Goal: Task Accomplishment & Management: Manage account settings

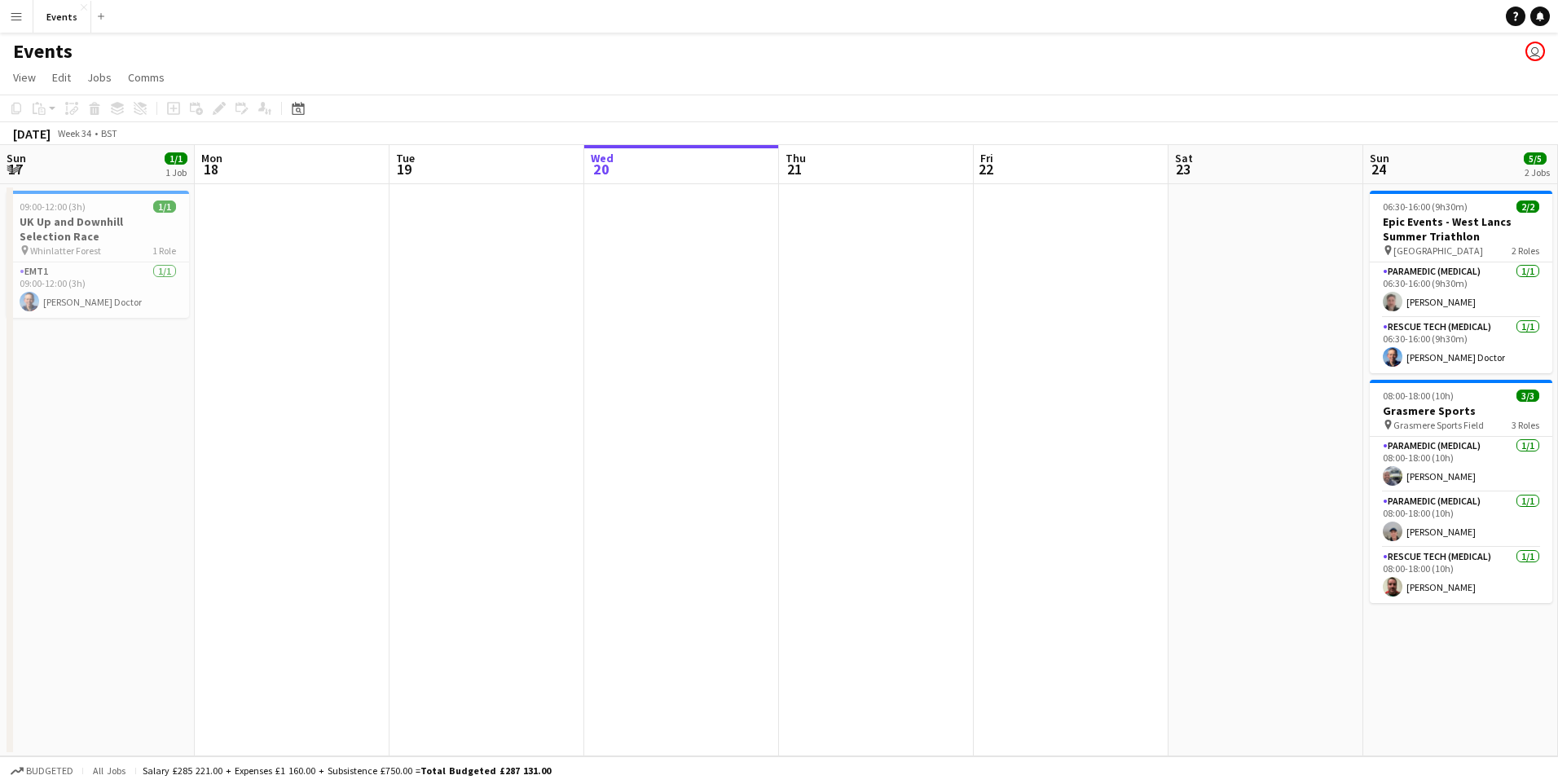
scroll to position [0, 496]
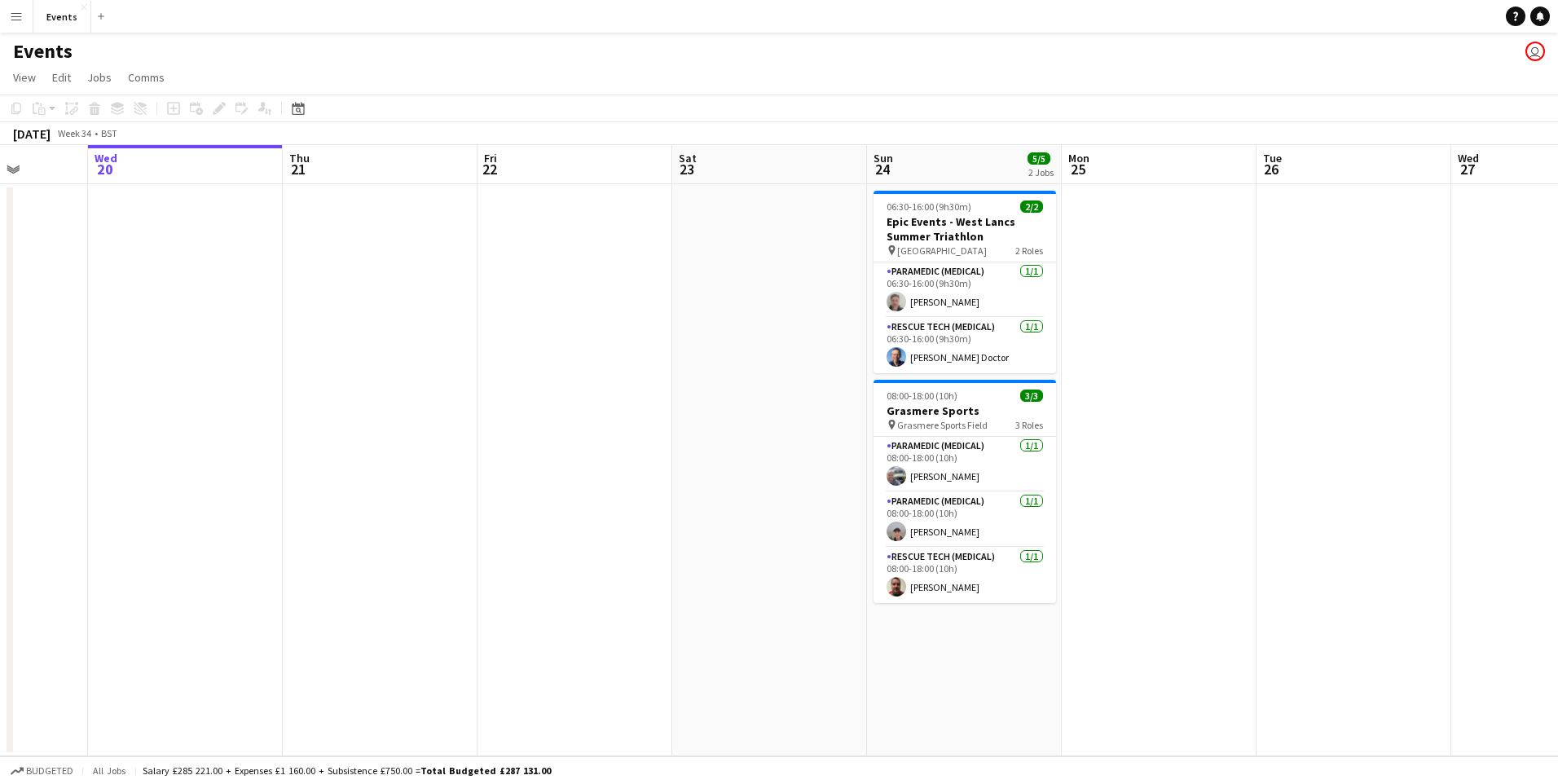
click at [20, 21] on app-icon "Menu" at bounding box center [17, 17] width 13 height 13
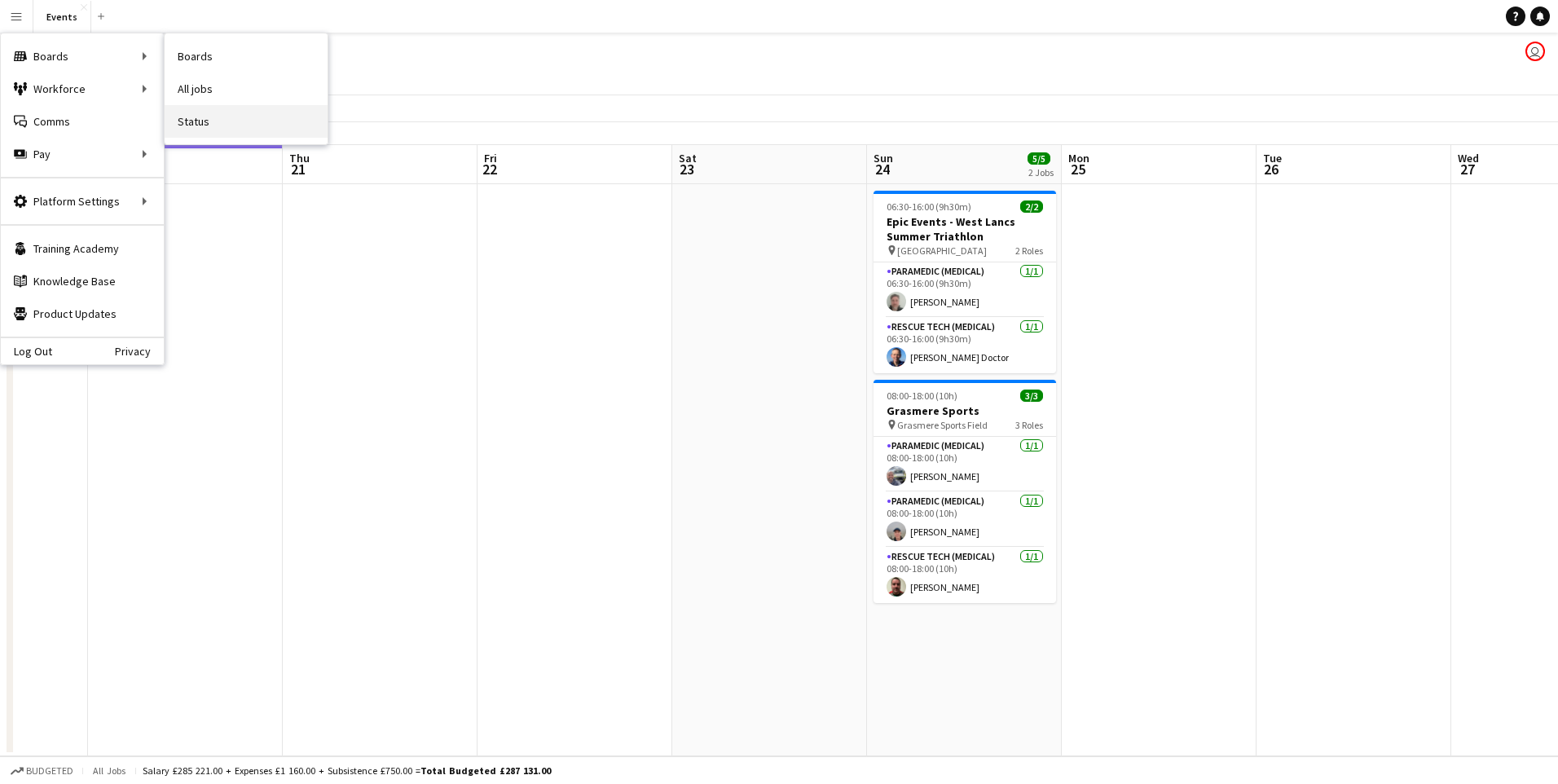
click at [214, 127] on link "Status" at bounding box center [246, 121] width 163 height 32
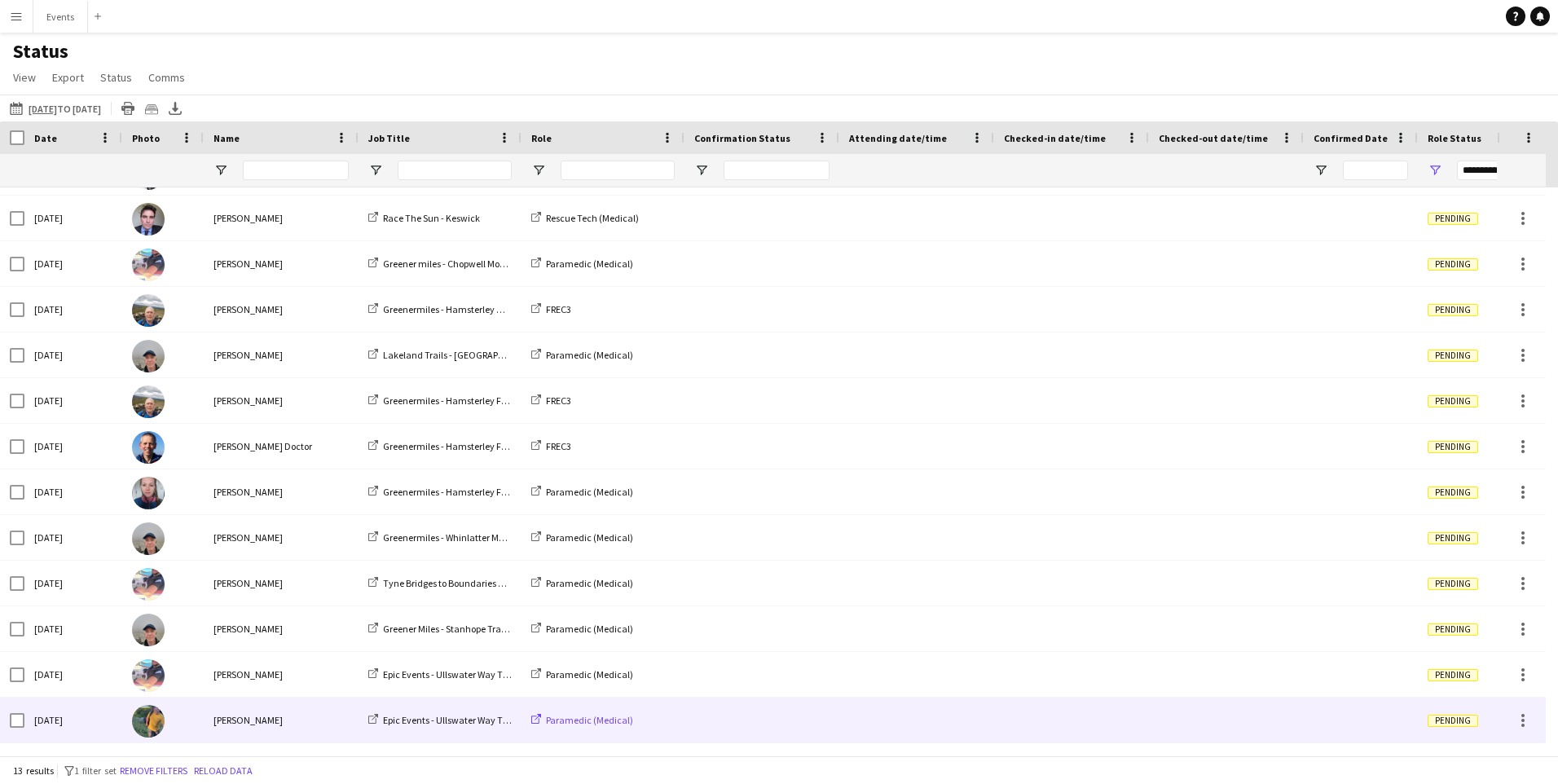
click at [596, 714] on span "Paramedic (Medical)" at bounding box center [589, 719] width 87 height 12
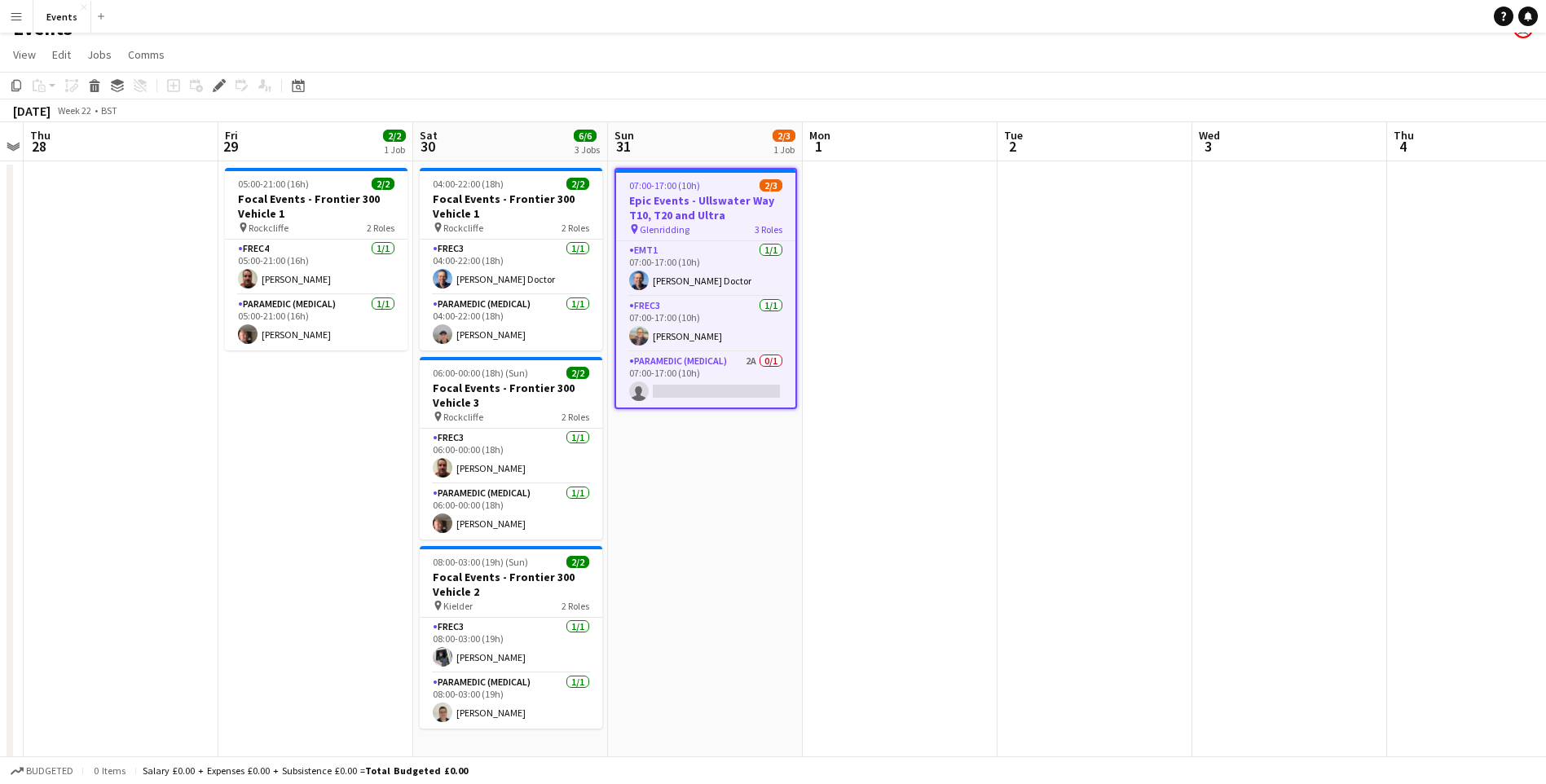
scroll to position [32, 0]
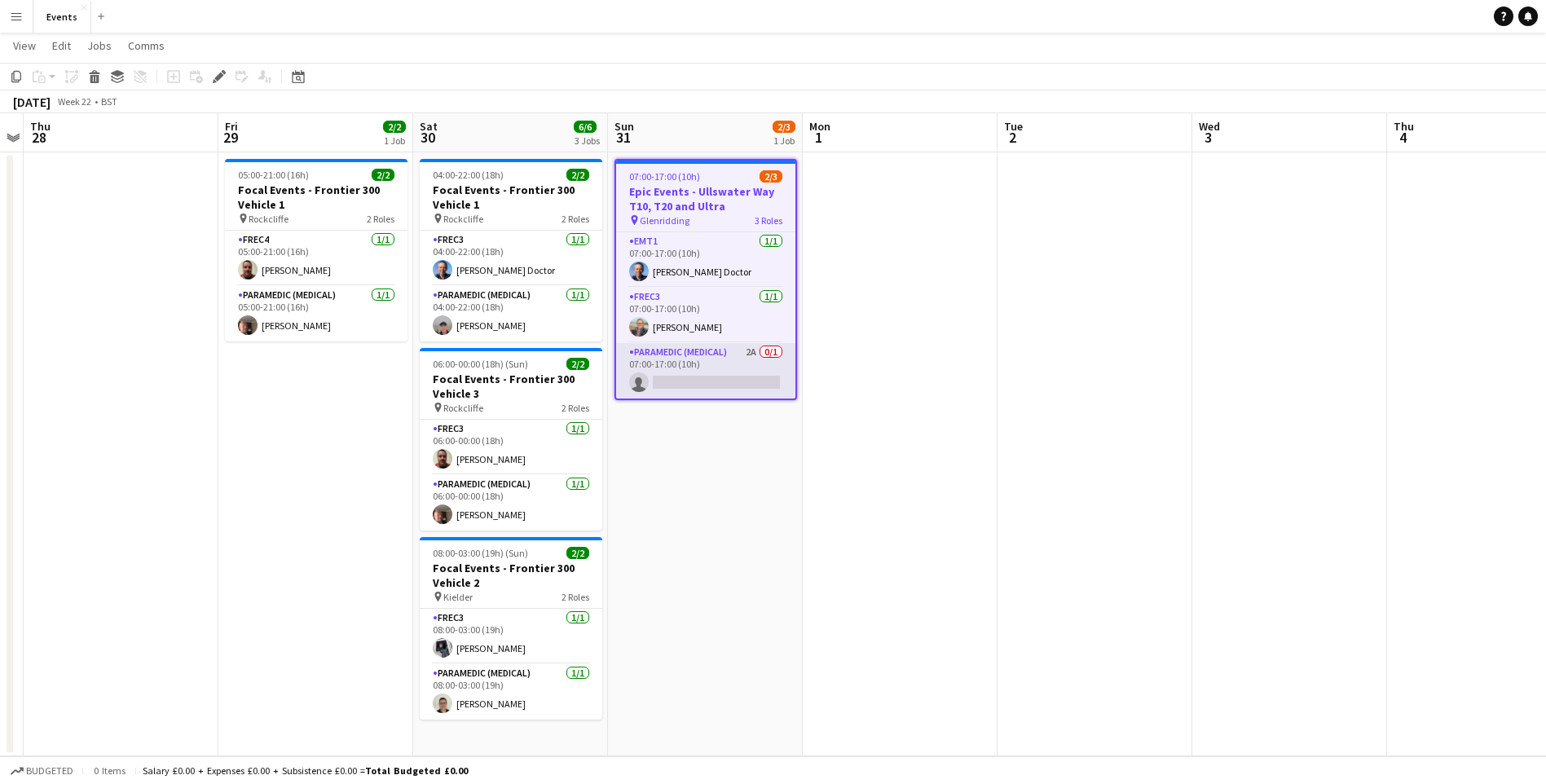
click at [703, 387] on app-card-role "Paramedic (Medical) 2A 0/1 07:00-17:00 (10h) single-neutral-actions" at bounding box center [706, 370] width 179 height 56
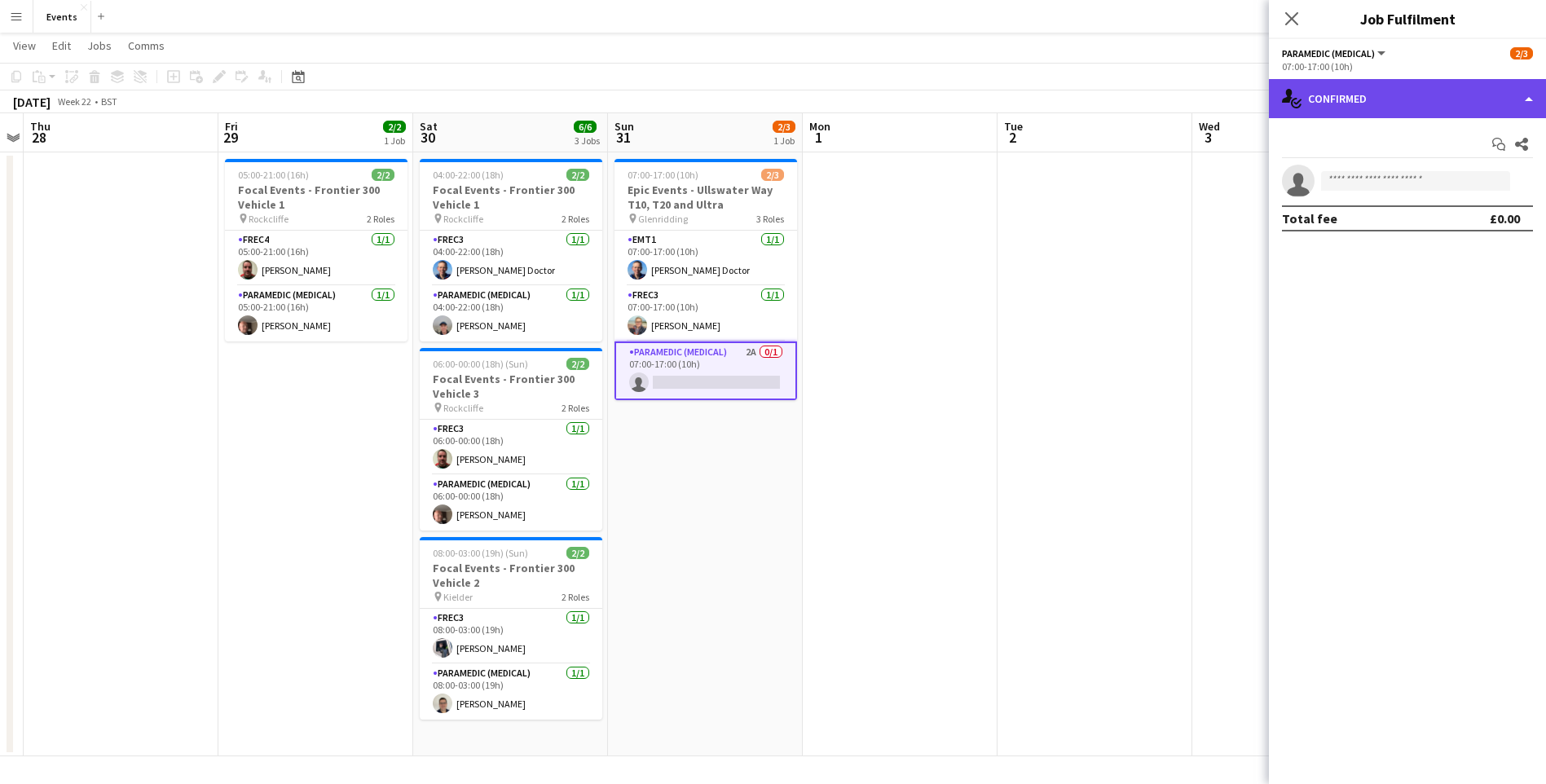
click at [1354, 100] on div "single-neutral-actions-check-2 Confirmed" at bounding box center [1407, 98] width 277 height 39
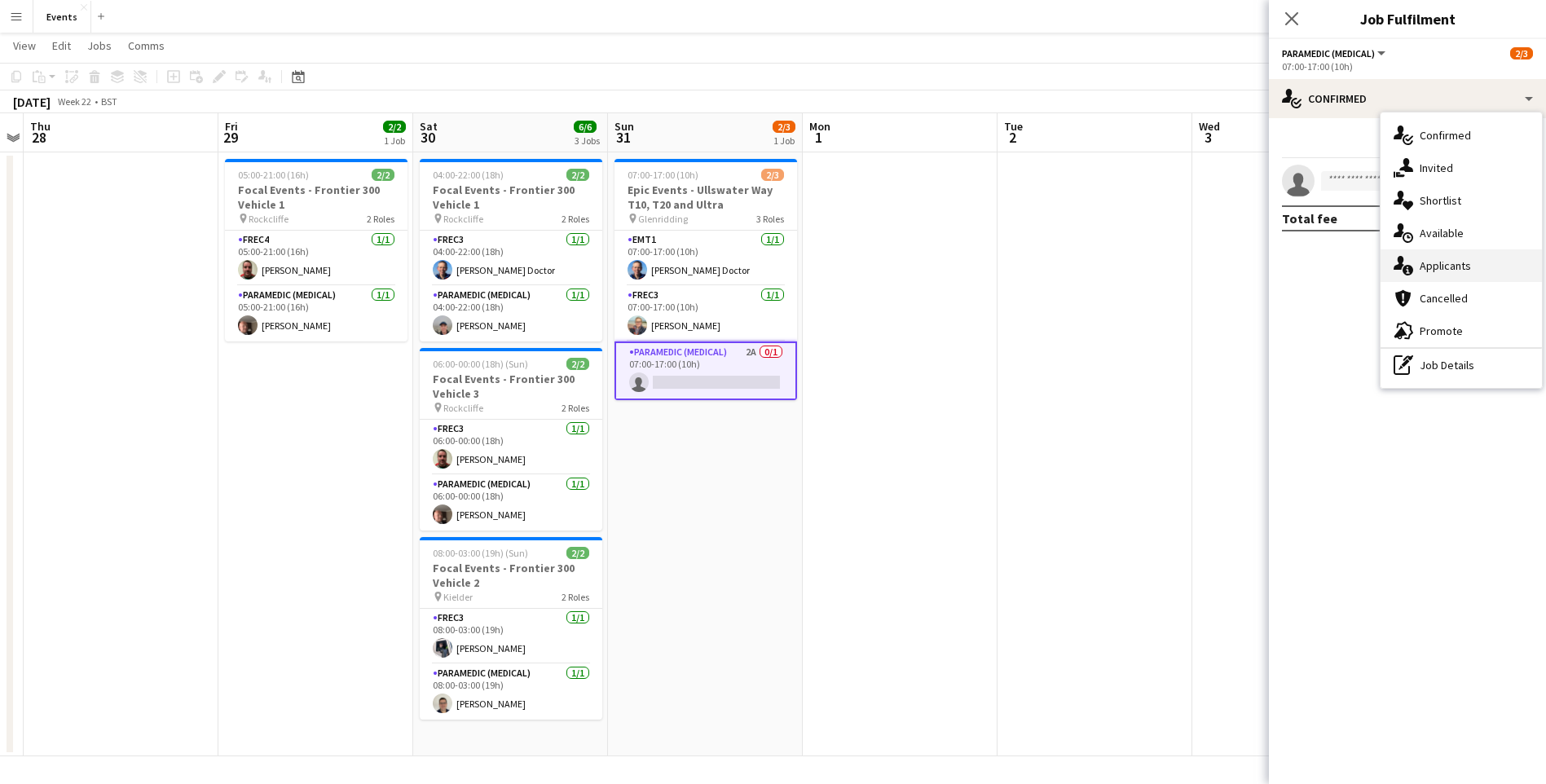
click at [1442, 264] on div "single-neutral-actions-information Applicants" at bounding box center [1461, 265] width 161 height 32
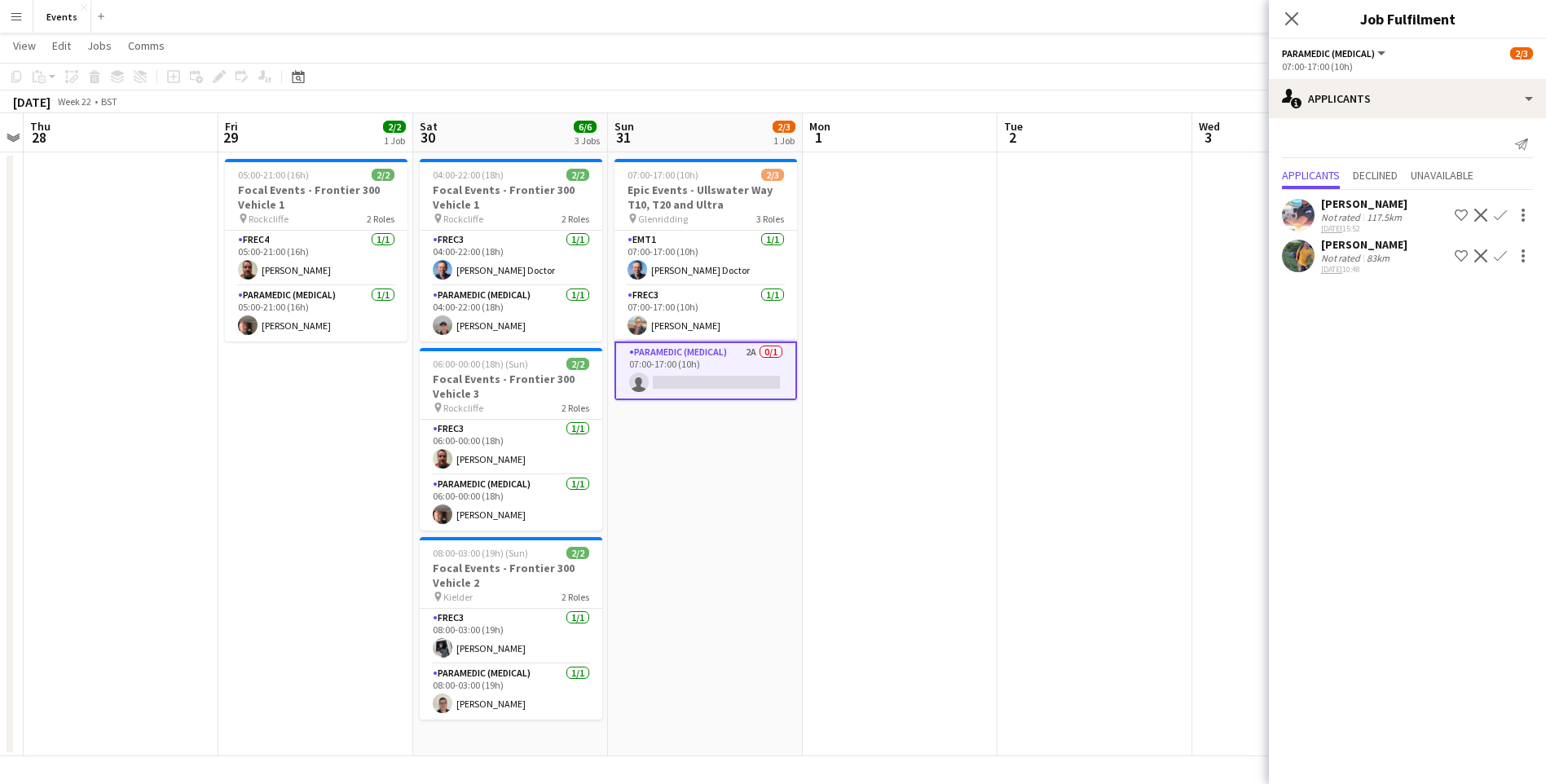
click at [1497, 264] on button "Confirm" at bounding box center [1500, 256] width 20 height 20
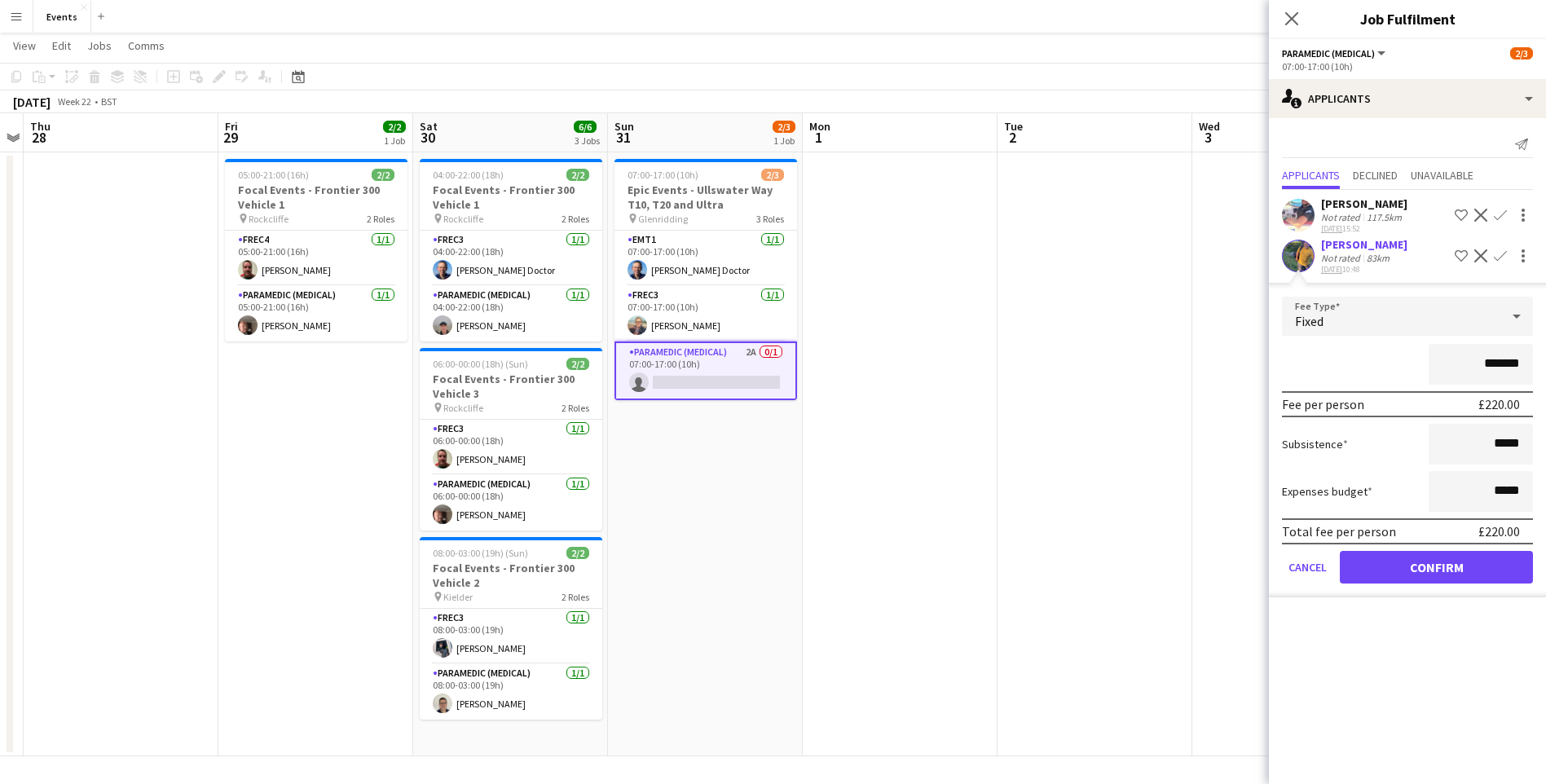
drag, startPoint x: 1421, startPoint y: 533, endPoint x: 1416, endPoint y: 558, distance: 25.5
click at [1419, 537] on div "Total fee per person £220.00" at bounding box center [1407, 531] width 251 height 26
click at [1416, 558] on button "Confirm" at bounding box center [1436, 566] width 193 height 32
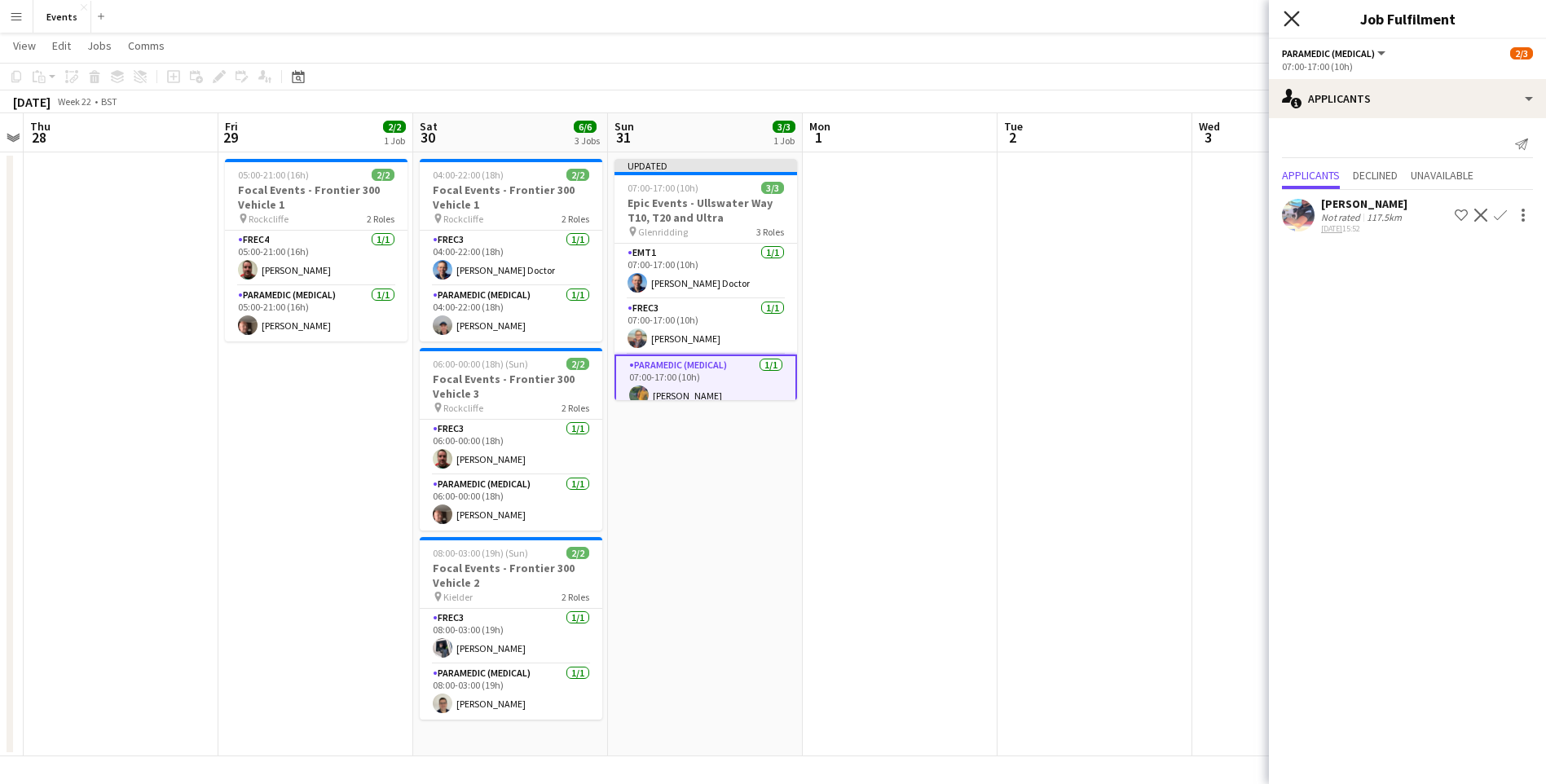
click at [1289, 22] on icon at bounding box center [1291, 18] width 16 height 16
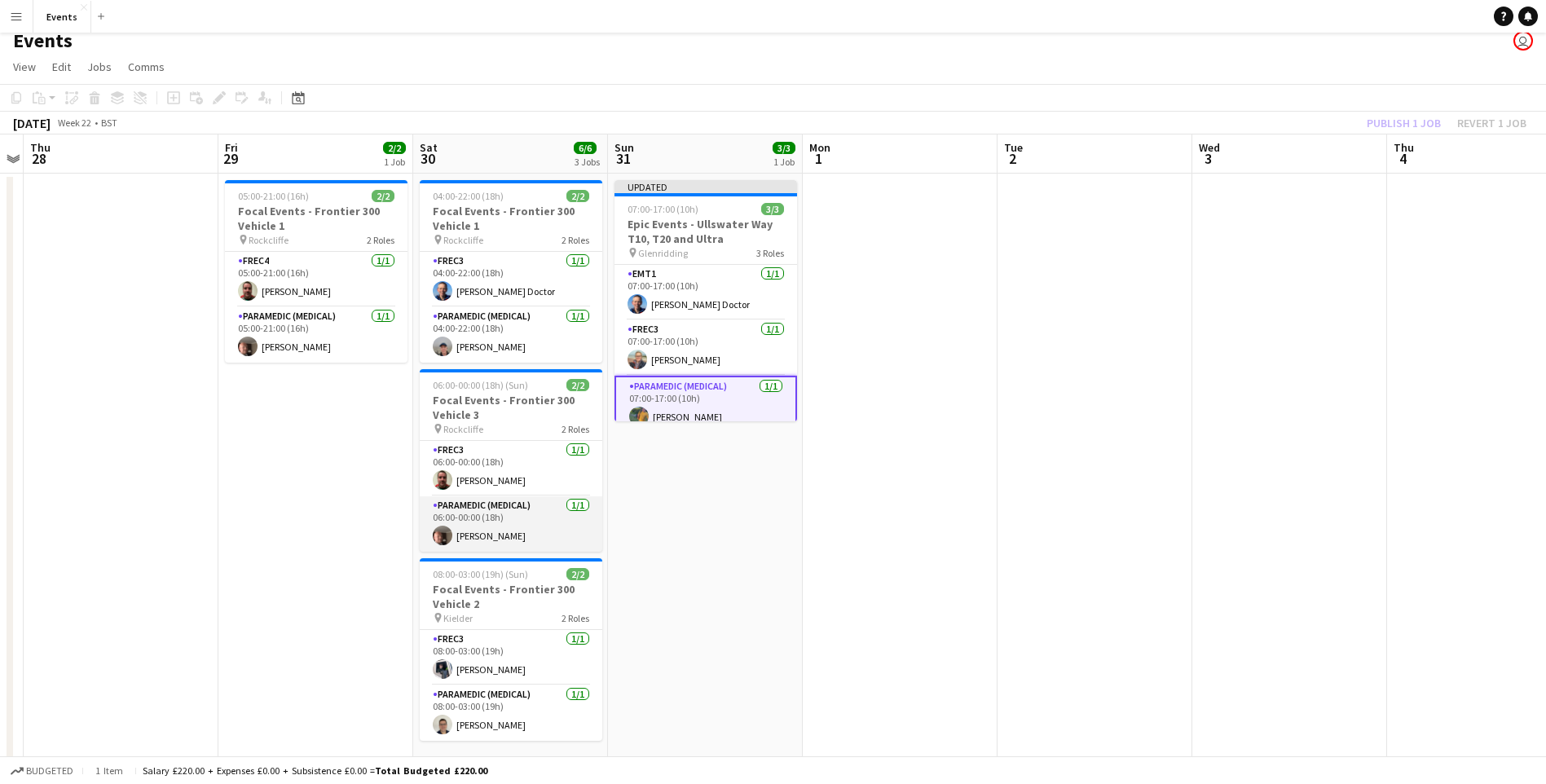
scroll to position [0, 0]
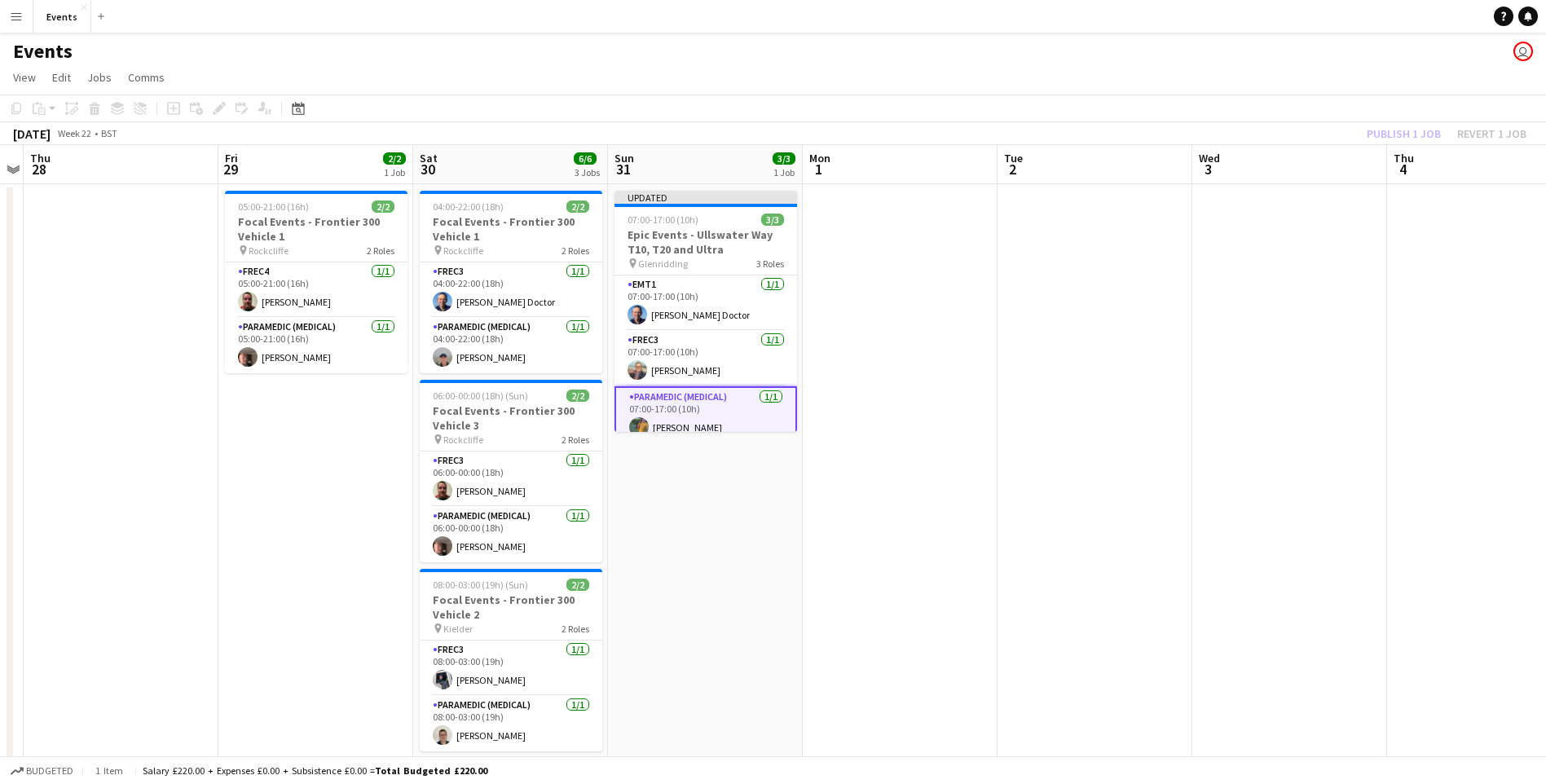
click at [1411, 126] on div "Publish 1 job Revert 1 job" at bounding box center [1445, 134] width 199 height 22
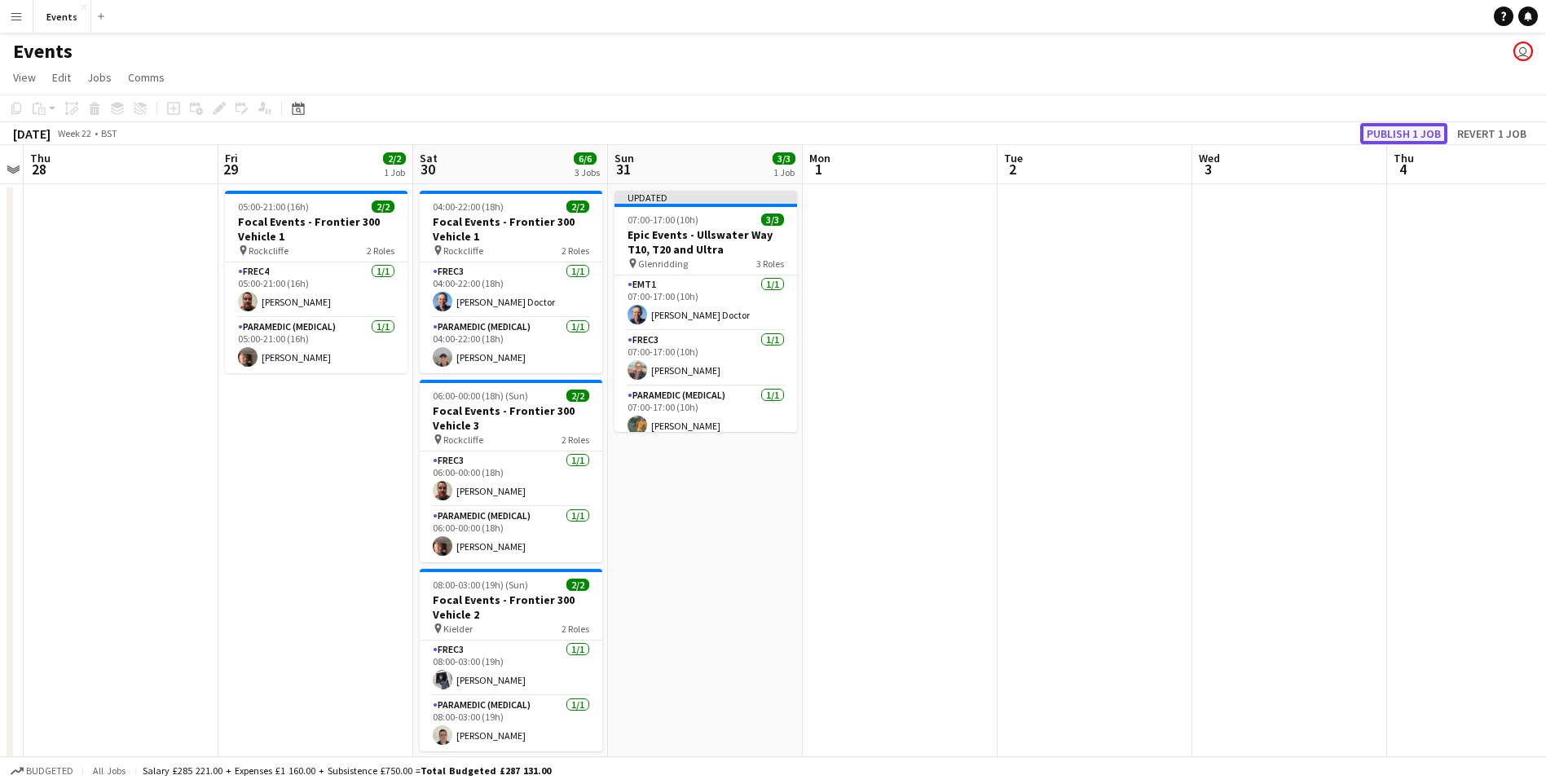
click at [1407, 132] on button "Publish 1 job" at bounding box center [1403, 134] width 87 height 22
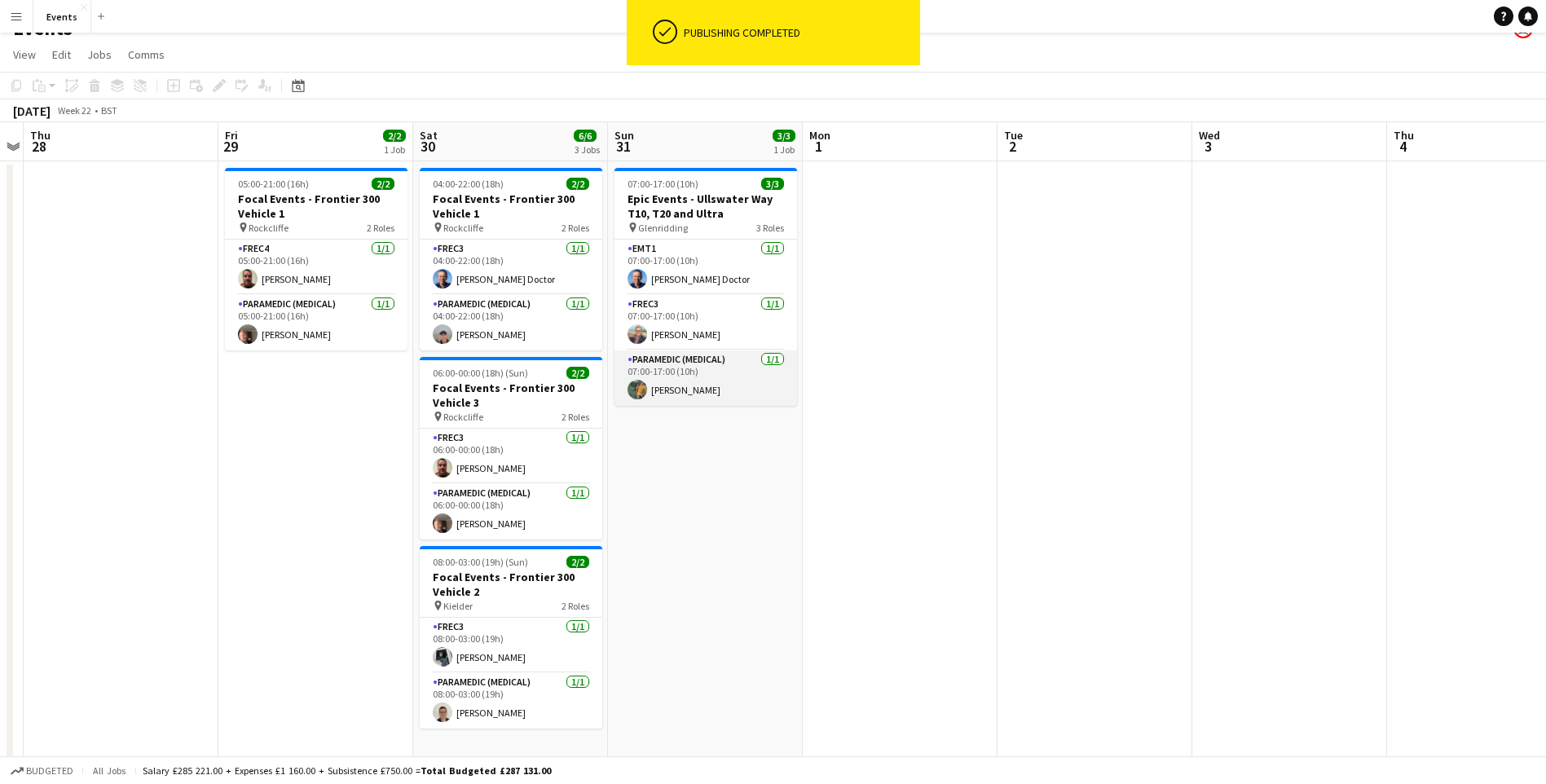
scroll to position [32, 0]
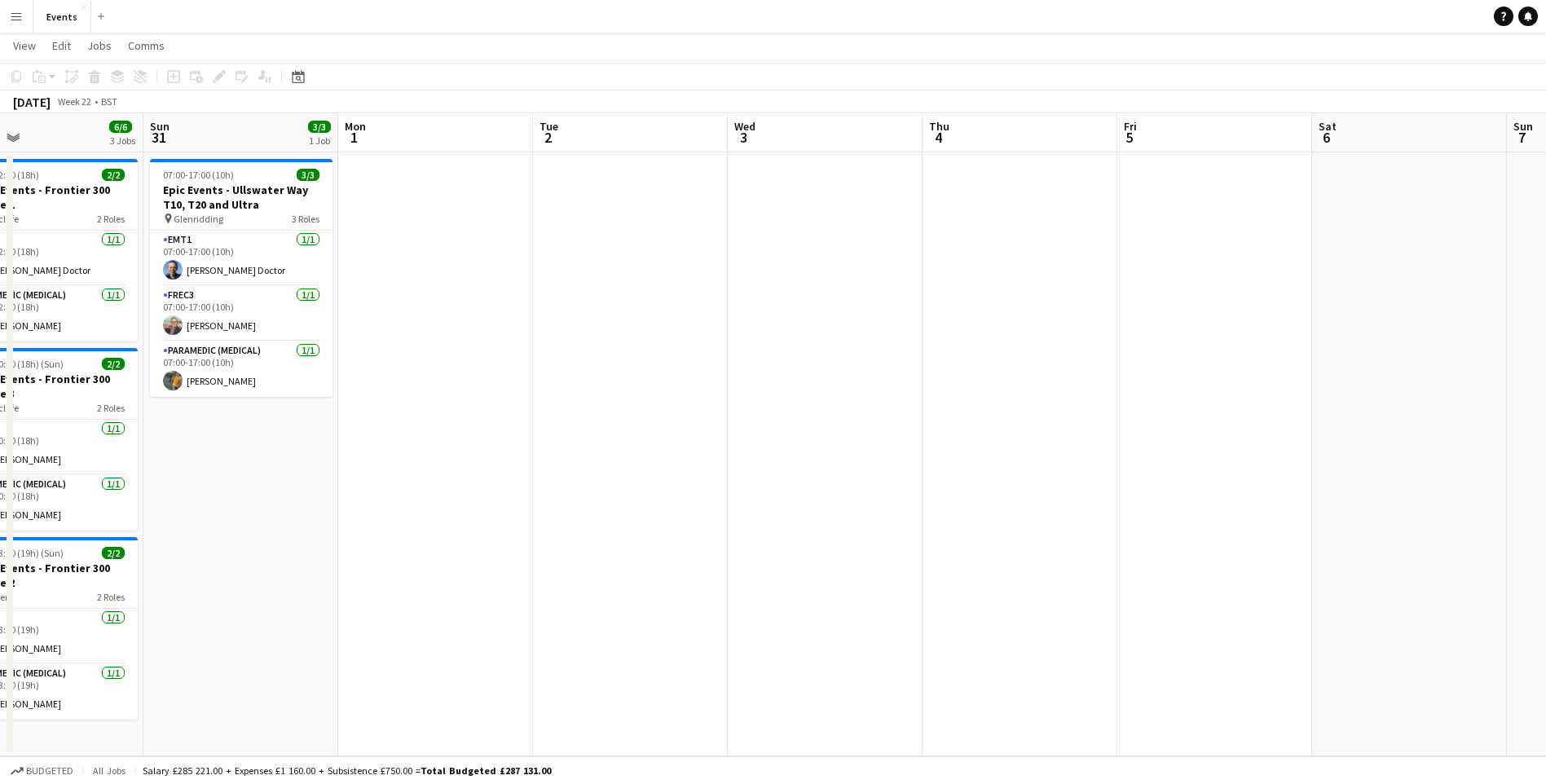
drag, startPoint x: 1053, startPoint y: 606, endPoint x: 588, endPoint y: 564, distance: 466.9
click at [588, 564] on app-calendar-viewport "Thu 28 Fri 29 2/2 1 Job Sat 30 6/6 3 Jobs Sun 31 3/3 1 Job Mon 1 Tue 2 Wed 3 Th…" at bounding box center [773, 434] width 1546 height 643
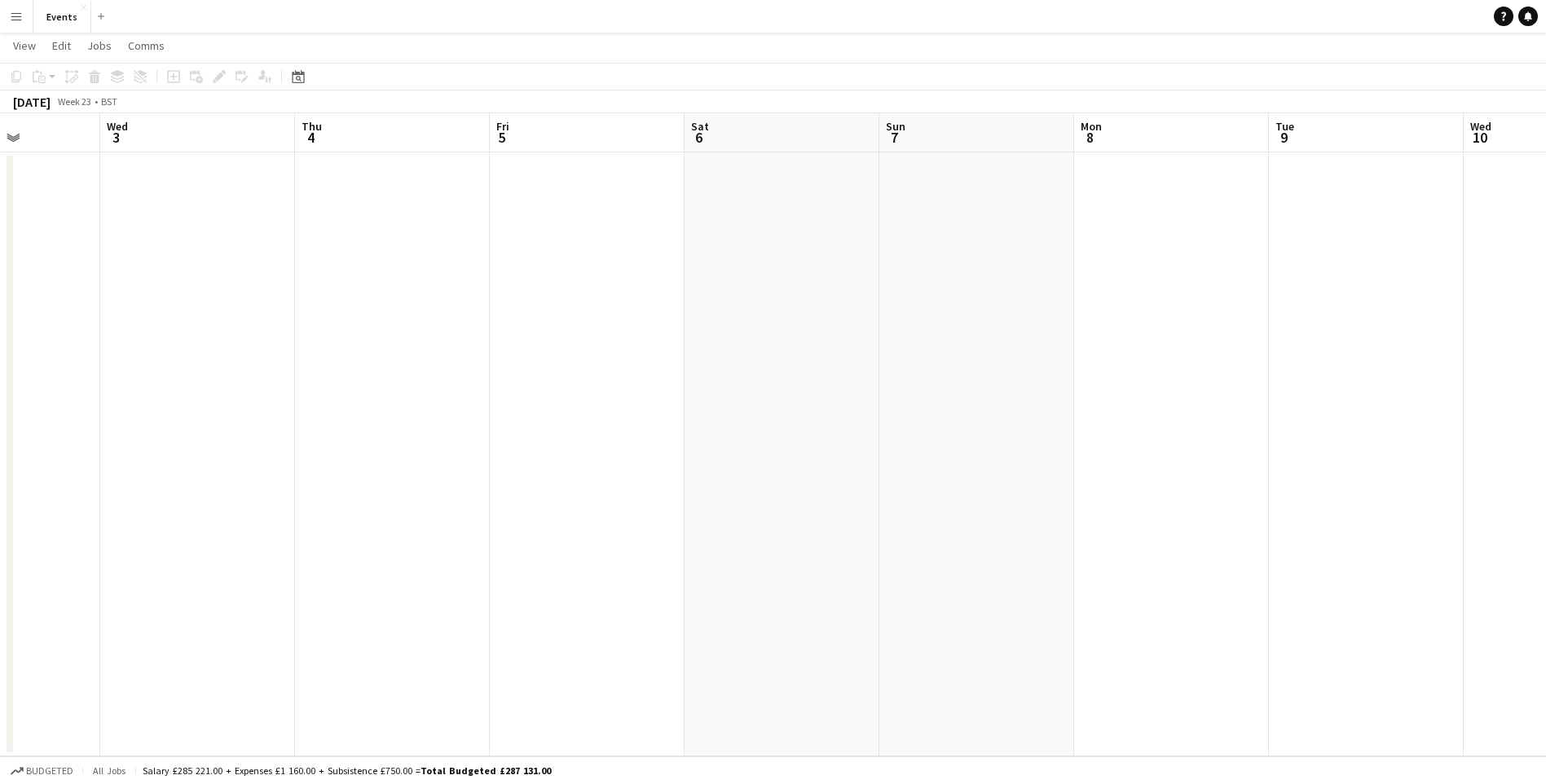
drag, startPoint x: 1045, startPoint y: 602, endPoint x: 600, endPoint y: 616, distance: 445.2
click at [600, 616] on app-calendar-viewport "Sun 31 3/3 1 Job Mon 1 Tue 2 Wed 3 Thu 4 Fri 5 Sat 6 Sun 7 Mon 8 Tue 9 Wed 10 T…" at bounding box center [773, 434] width 1546 height 643
drag, startPoint x: 1217, startPoint y: 567, endPoint x: 610, endPoint y: 541, distance: 607.6
click at [610, 541] on app-calendar-viewport "Wed 3 Thu 4 Fri 5 Sat 6 Sun 7 Mon 8 Tue 9 Wed 10 Thu 11 Fri 12 Sat 13 Sun 14 Mo…" at bounding box center [773, 434] width 1546 height 643
drag, startPoint x: 1330, startPoint y: 566, endPoint x: 507, endPoint y: 484, distance: 827.1
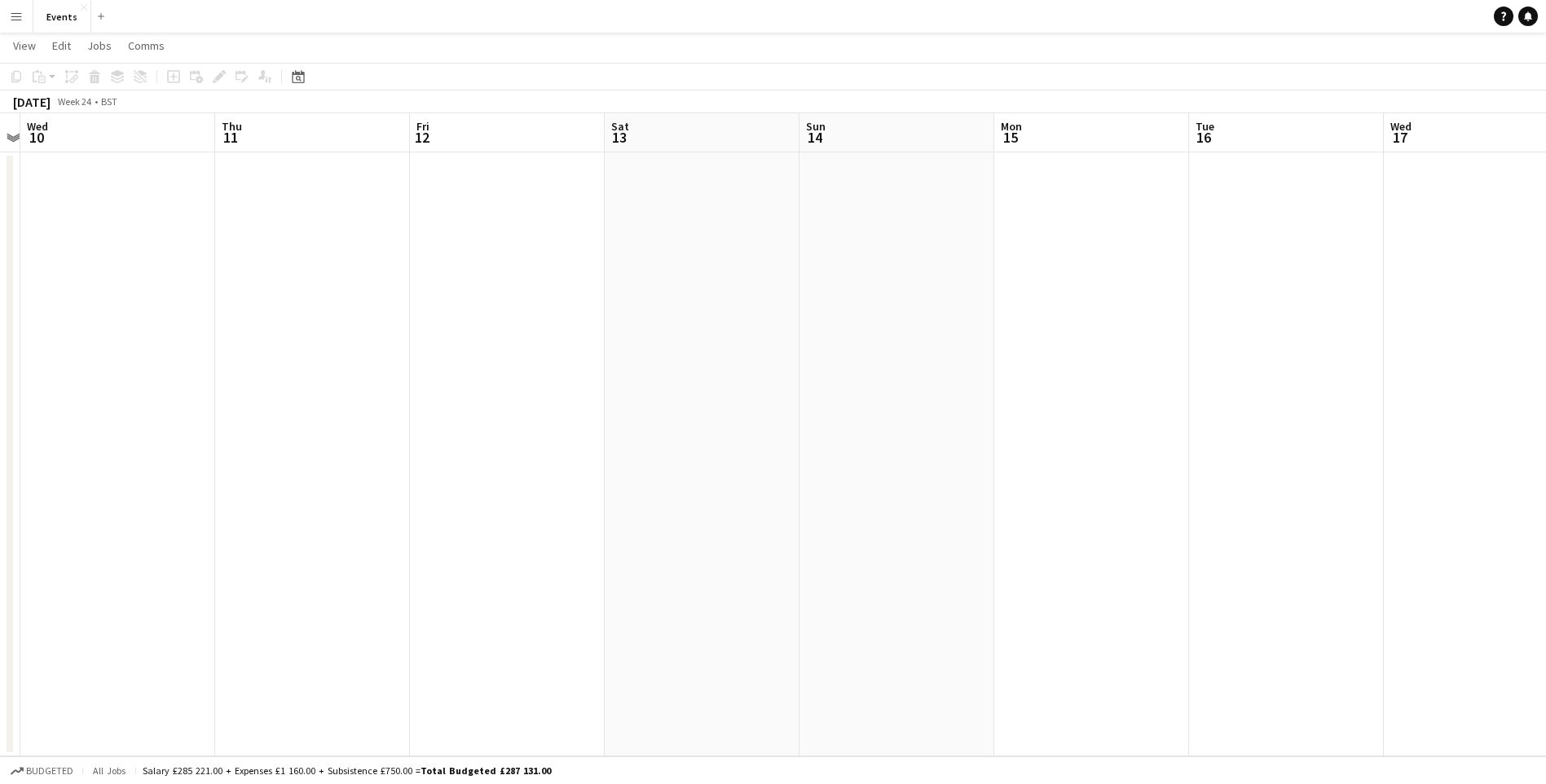
click at [507, 484] on app-calendar-viewport "Sun 7 Mon 8 Tue 9 Wed 10 Thu 11 Fri 12 Sat 13 Sun 14 Mon 15 Tue 16 Wed 17 Thu 1…" at bounding box center [773, 434] width 1546 height 643
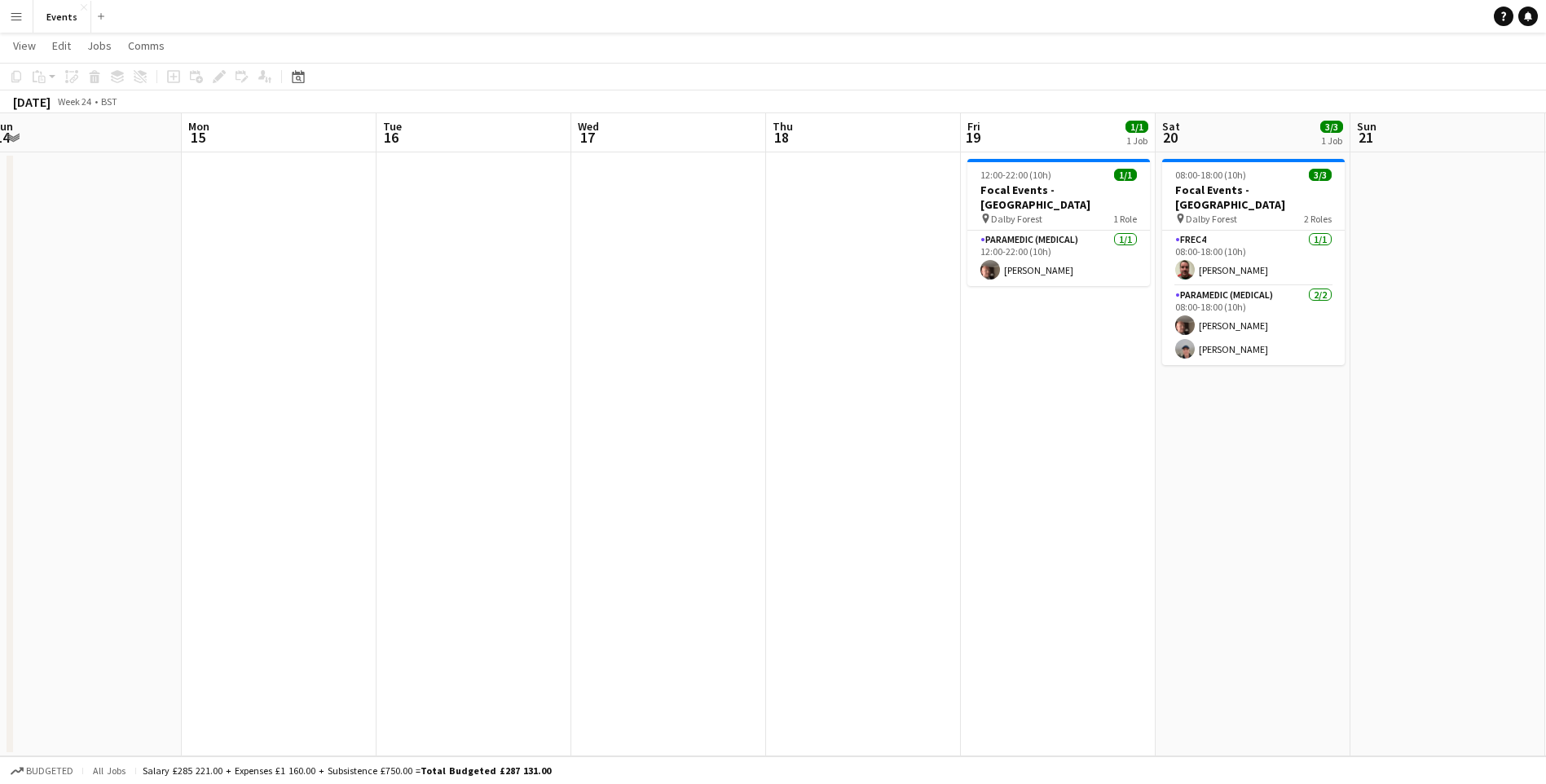
drag, startPoint x: 1364, startPoint y: 587, endPoint x: 552, endPoint y: 516, distance: 815.1
click at [552, 516] on app-calendar-viewport "Thu 11 Fri 12 Sat 13 Sun 14 Mon 15 Tue 16 Wed 17 Thu 18 Fri 19 1/1 1 Job Sat 20…" at bounding box center [773, 434] width 1546 height 643
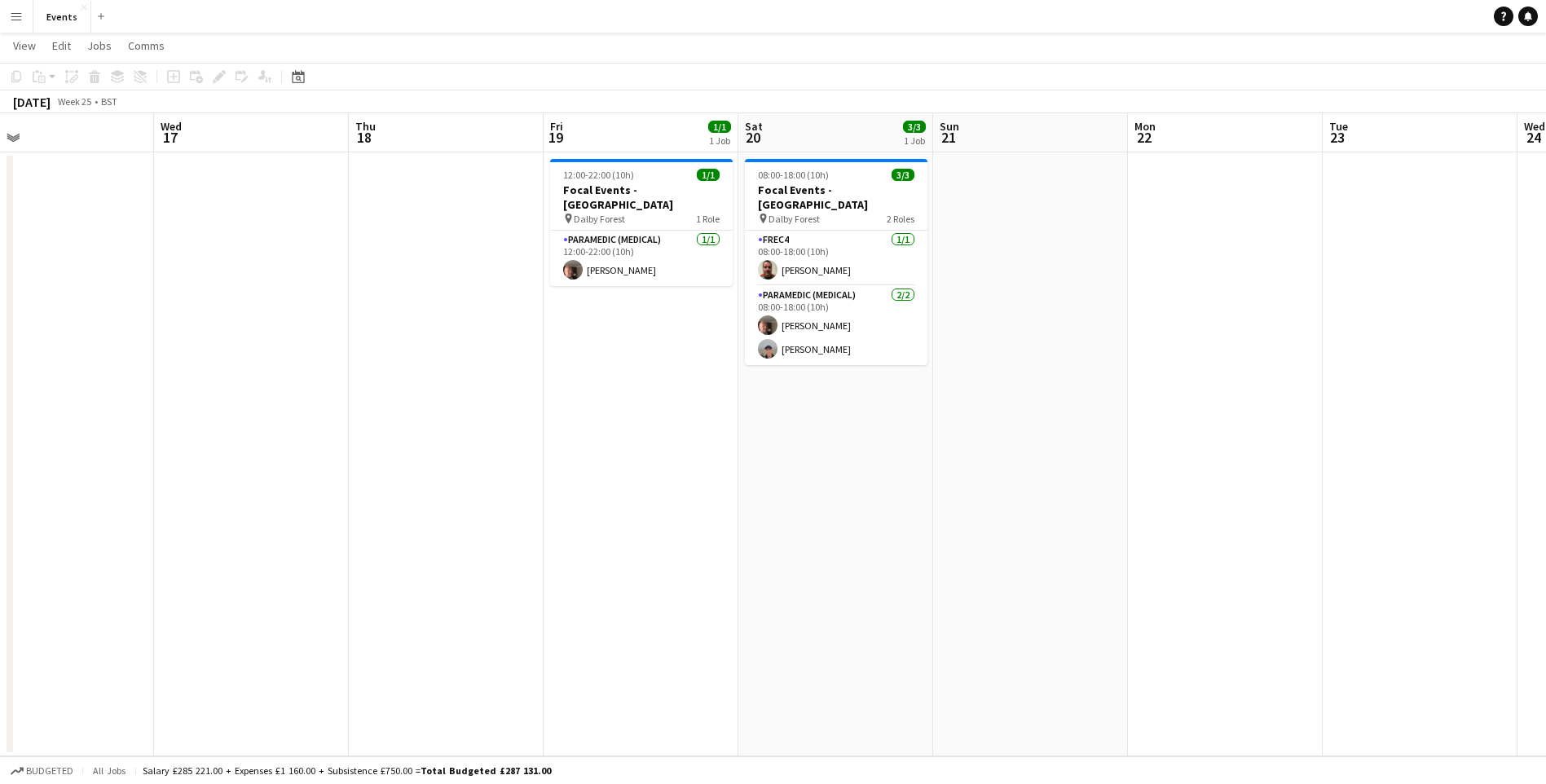
drag, startPoint x: 1328, startPoint y: 476, endPoint x: 911, endPoint y: 452, distance: 417.7
click at [911, 452] on app-calendar-viewport "Sat 13 Sun 14 Mon 15 Tue 16 Wed 17 Thu 18 Fri 19 1/1 1 Job Sat 20 3/3 1 Job Sun…" at bounding box center [773, 434] width 1546 height 643
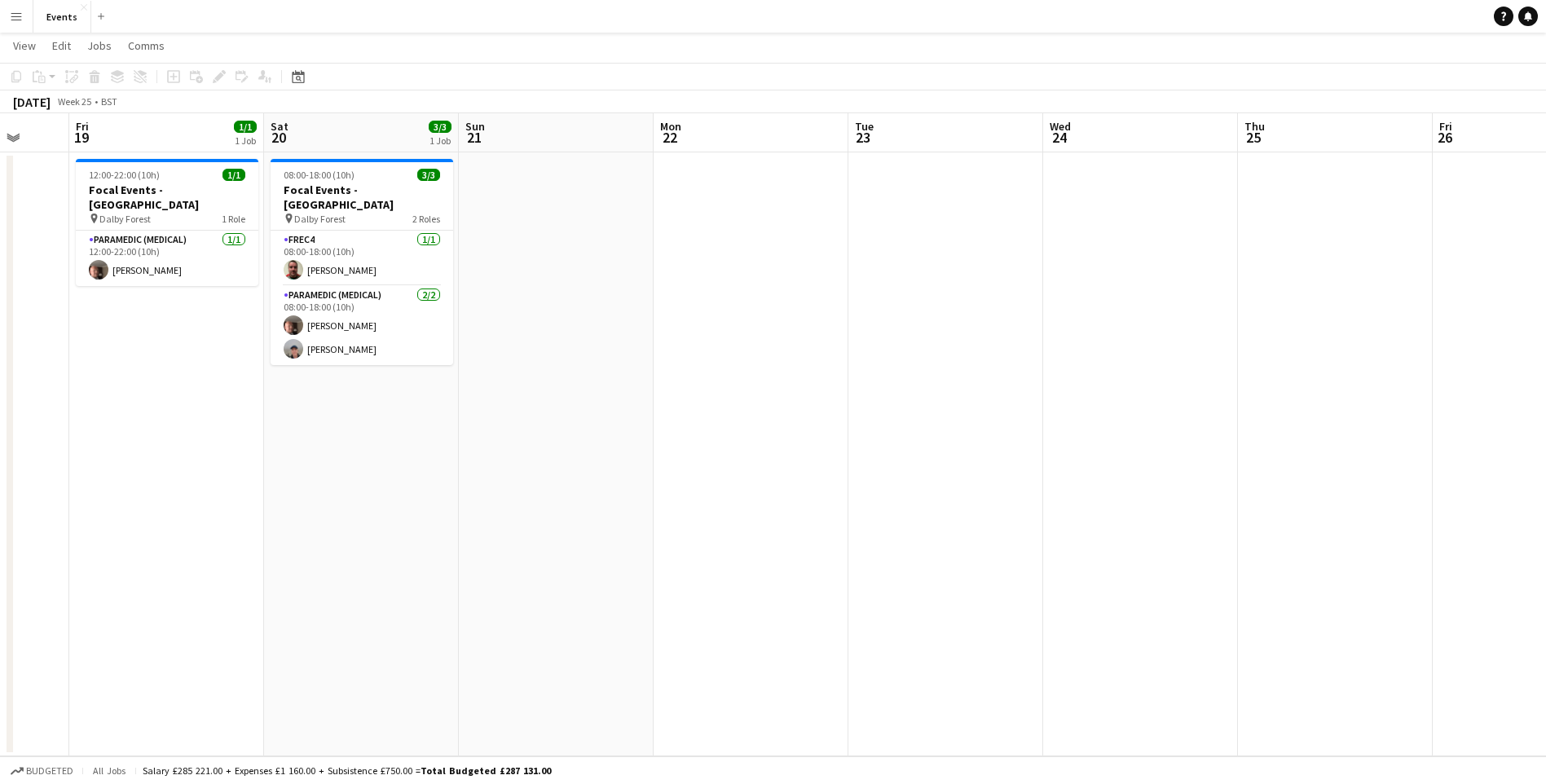
drag, startPoint x: 1470, startPoint y: 584, endPoint x: 726, endPoint y: 466, distance: 753.3
click at [726, 466] on app-calendar-viewport "Mon 15 Tue 16 Wed 17 Thu 18 Fri 19 1/1 1 Job Sat 20 3/3 1 Job Sun 21 Mon 22 Tue…" at bounding box center [773, 434] width 1546 height 643
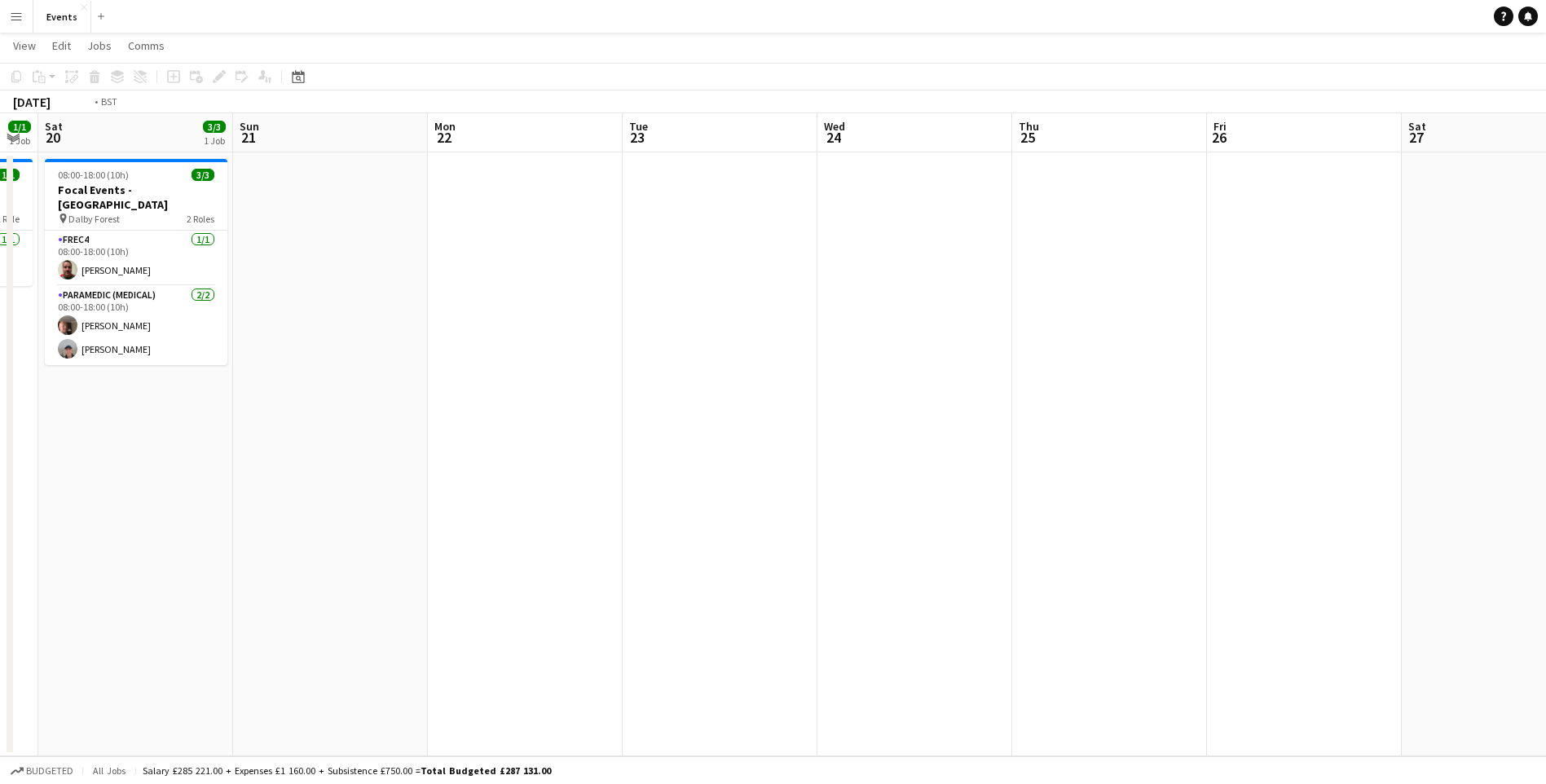
drag, startPoint x: 1249, startPoint y: 562, endPoint x: 647, endPoint y: 490, distance: 606.3
click at [647, 490] on app-calendar-viewport "Wed 17 Thu 18 Fri 19 1/1 1 Job Sat 20 3/3 1 Job Sun 21 Mon 22 Tue 23 Wed 24 Thu…" at bounding box center [773, 434] width 1546 height 643
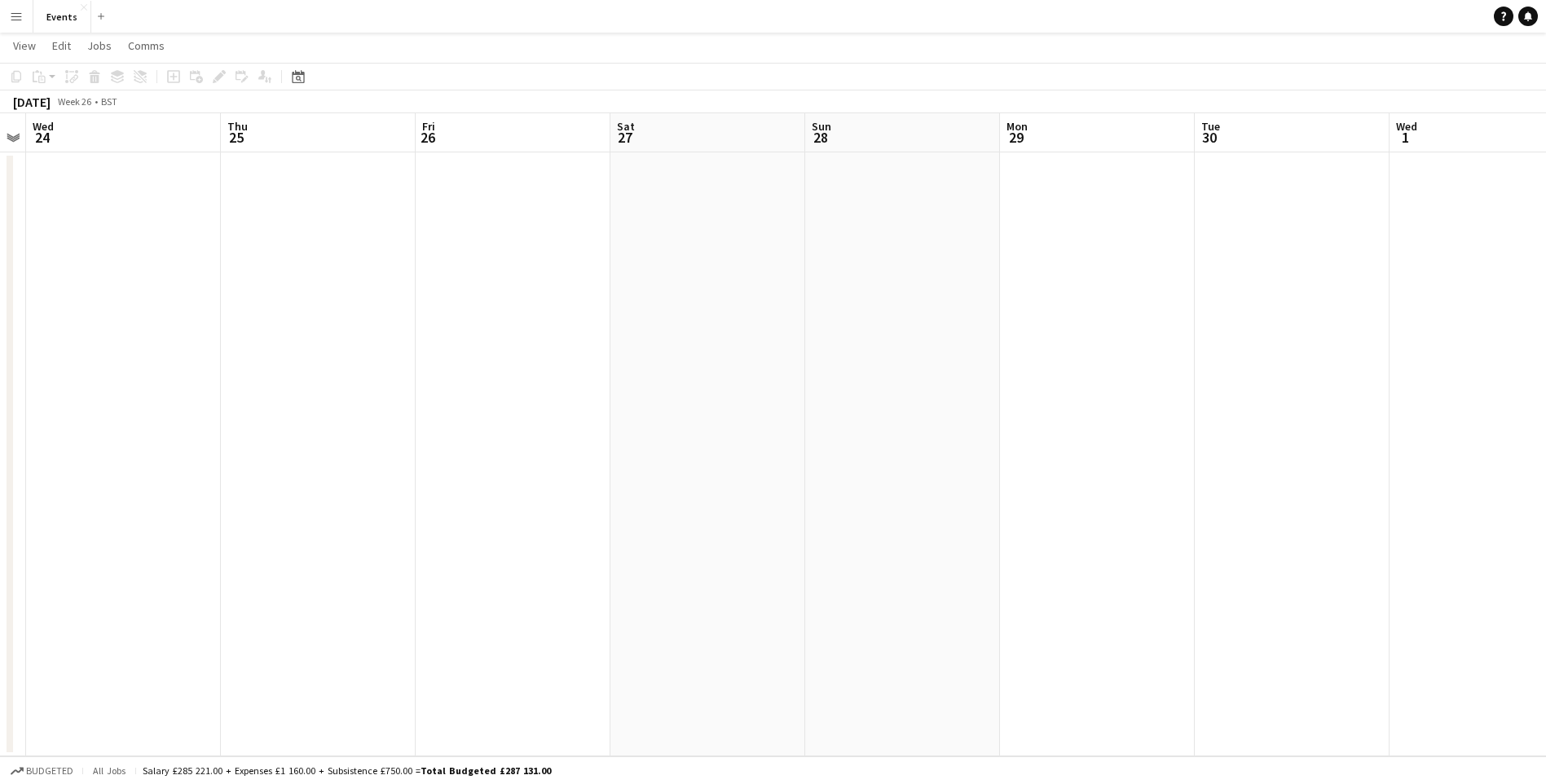
drag, startPoint x: 1313, startPoint y: 566, endPoint x: 596, endPoint y: 484, distance: 721.7
click at [596, 484] on app-calendar-viewport "Sun 21 Mon 22 Tue 23 Wed 24 Thu 25 Fri 26 Sat 27 Sun 28 Mon 29 Tue 30 Wed 1 Thu…" at bounding box center [773, 434] width 1546 height 643
drag, startPoint x: 1412, startPoint y: 606, endPoint x: 575, endPoint y: 493, distance: 844.6
click at [575, 493] on app-calendar-viewport "Thu 25 Fri 26 Sat 27 Sun 28 Mon 29 Tue 30 Wed 1 Thu 2 Fri 3 Sat 4 Sun 5 Mon 6 T…" at bounding box center [773, 434] width 1546 height 643
drag, startPoint x: 1396, startPoint y: 612, endPoint x: 524, endPoint y: 526, distance: 876.2
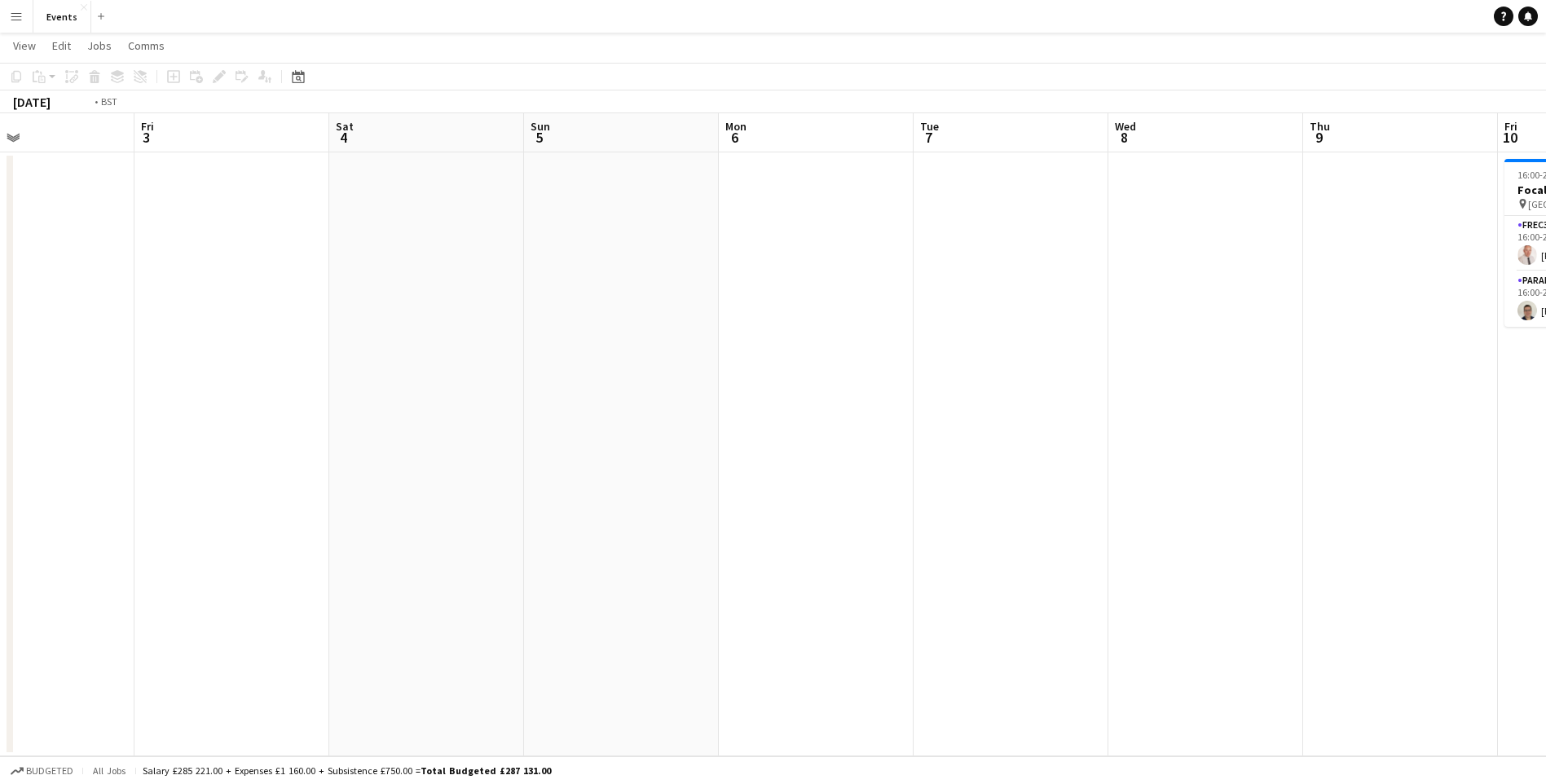
click at [524, 526] on app-calendar-viewport "Mon 29 Tue 30 Wed 1 Thu 2 Fri 3 Sat 4 Sun 5 Mon 6 Tue 7 Wed 8 Thu 9 Fri 10 2/2 …" at bounding box center [773, 434] width 1546 height 643
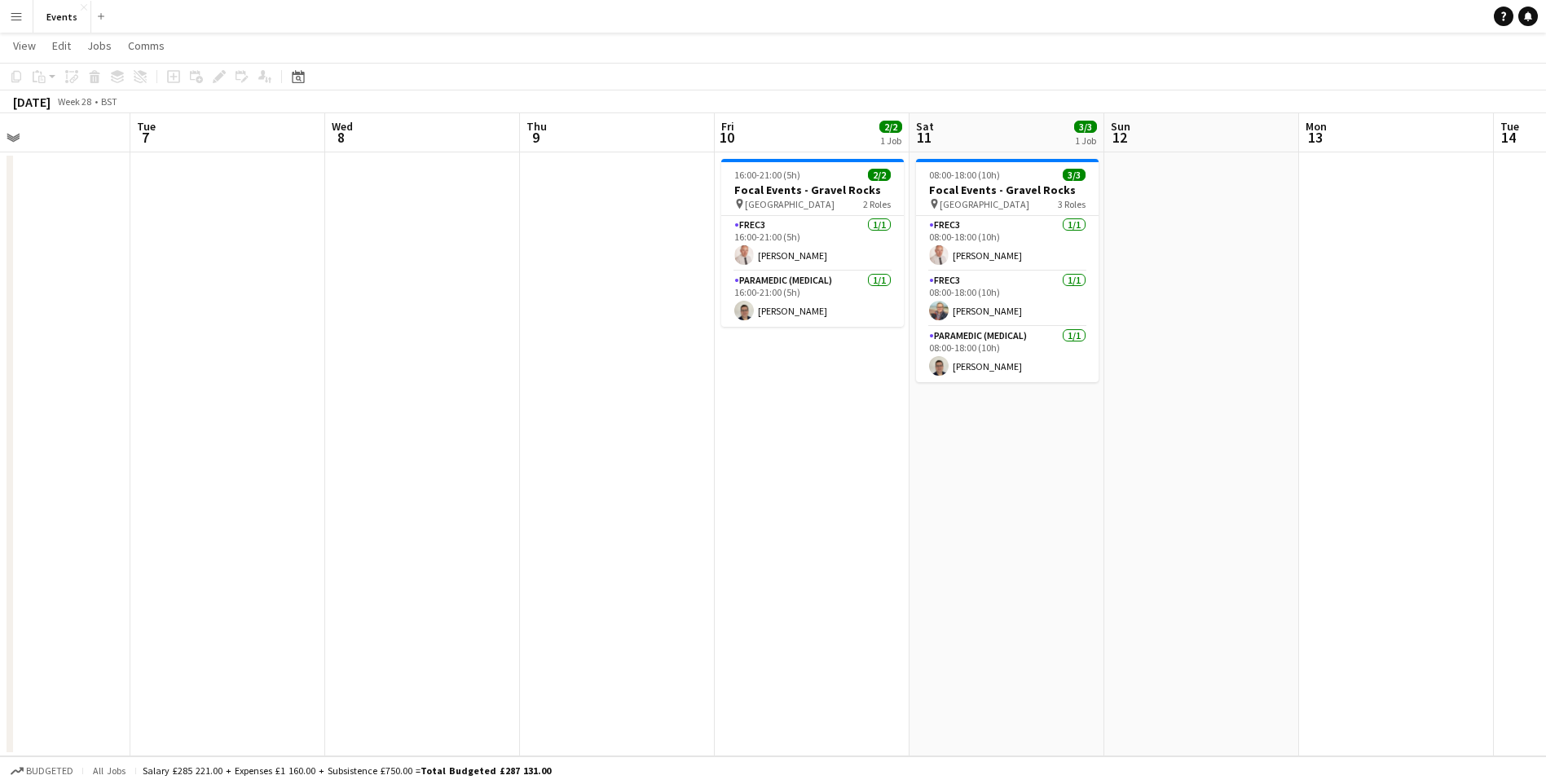
scroll to position [0, 460]
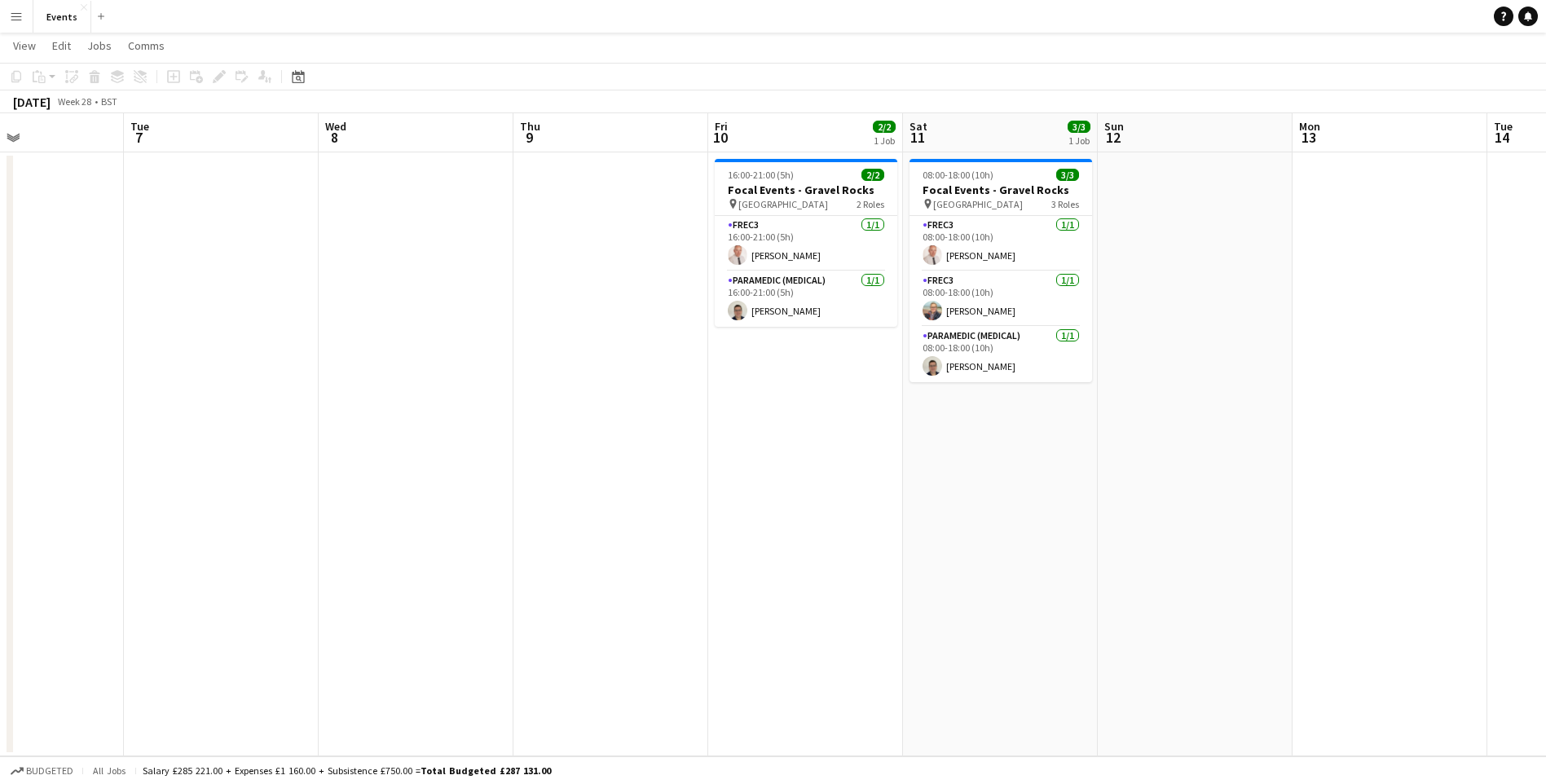
drag, startPoint x: 1151, startPoint y: 571, endPoint x: 1141, endPoint y: 571, distance: 10.0
click at [1141, 571] on app-calendar-viewport "Sat 4 Sun 5 Mon 6 Tue 7 Wed 8 Thu 9 Fri 10 2/2 1 Job Sat 11 3/3 1 Job Sun 12 Mo…" at bounding box center [773, 434] width 1546 height 643
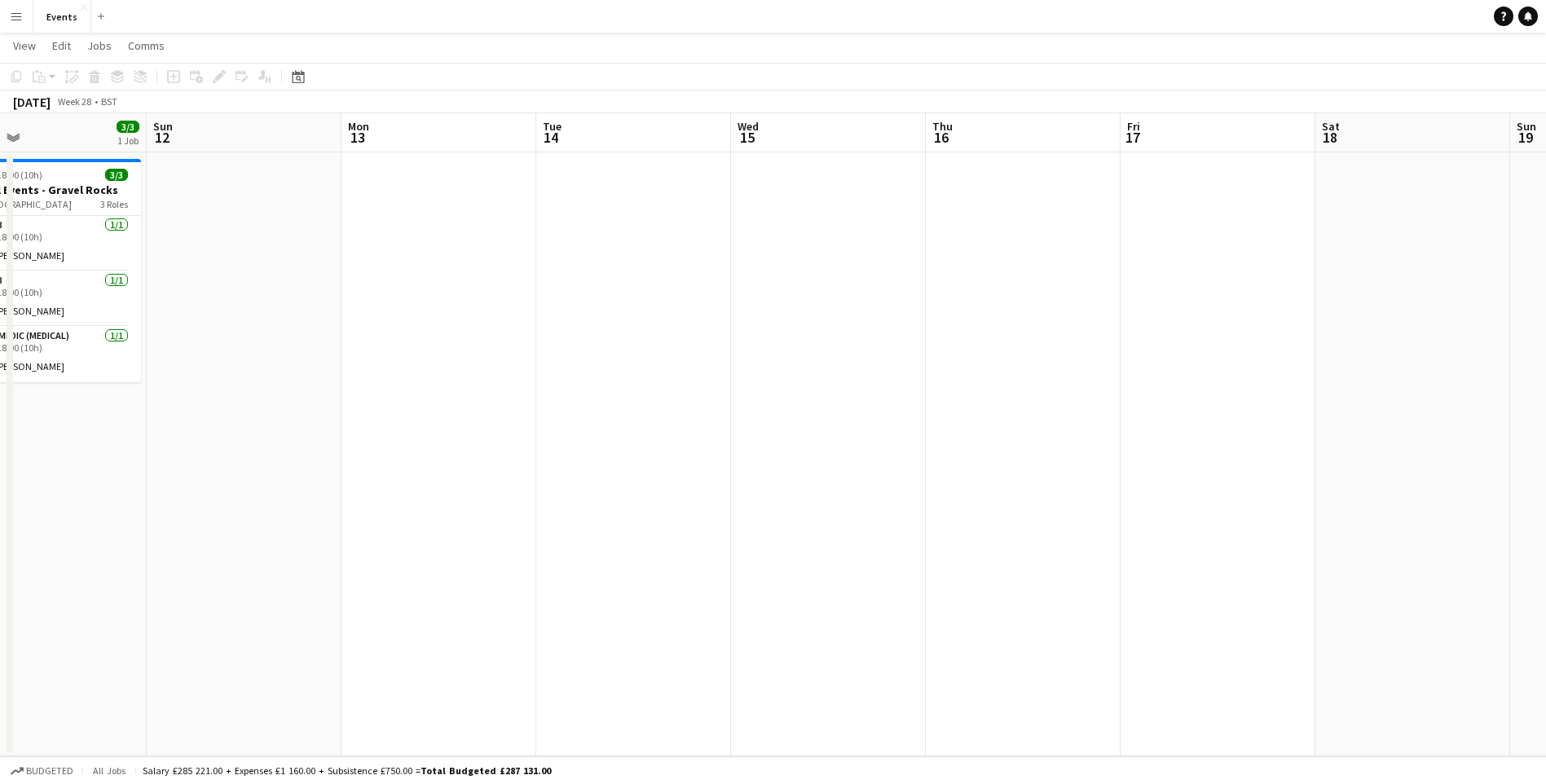
drag, startPoint x: 1243, startPoint y: 590, endPoint x: 661, endPoint y: 591, distance: 582.0
click at [415, 527] on app-calendar-viewport "Wed 8 Thu 9 Fri 10 2/2 1 Job Sat 11 3/3 1 Job Sun 12 Mon 13 Tue 14 Wed 15 Thu 1…" at bounding box center [773, 434] width 1546 height 643
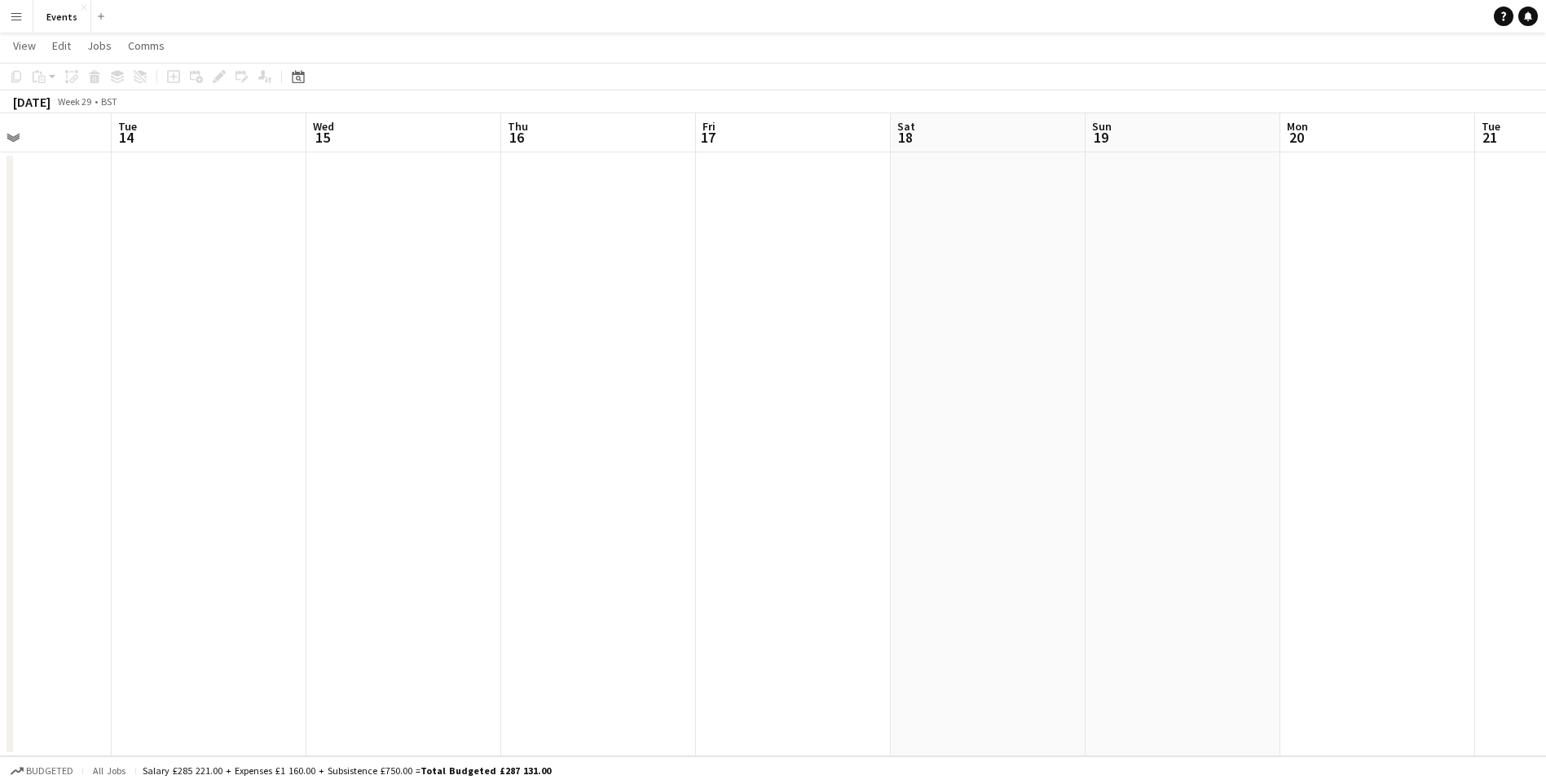
drag, startPoint x: 716, startPoint y: 605, endPoint x: 515, endPoint y: 586, distance: 201.9
click at [434, 590] on app-calendar-viewport "Sat 11 3/3 1 Job Sun 12 Mon 13 Tue 14 Wed 15 Thu 16 Fri 17 Sat 18 Sun 19 Mon 20…" at bounding box center [773, 434] width 1546 height 643
drag, startPoint x: 1298, startPoint y: 693, endPoint x: 438, endPoint y: 577, distance: 867.8
click at [438, 577] on app-calendar-viewport "Fri 17 Sat 18 Sun 19 Mon 20 Tue 21 Wed 22 Thu 23 Fri 24 Sat 25 Sun 26 Mon 27 Tu…" at bounding box center [773, 434] width 1546 height 643
drag, startPoint x: 1161, startPoint y: 651, endPoint x: 674, endPoint y: 586, distance: 491.3
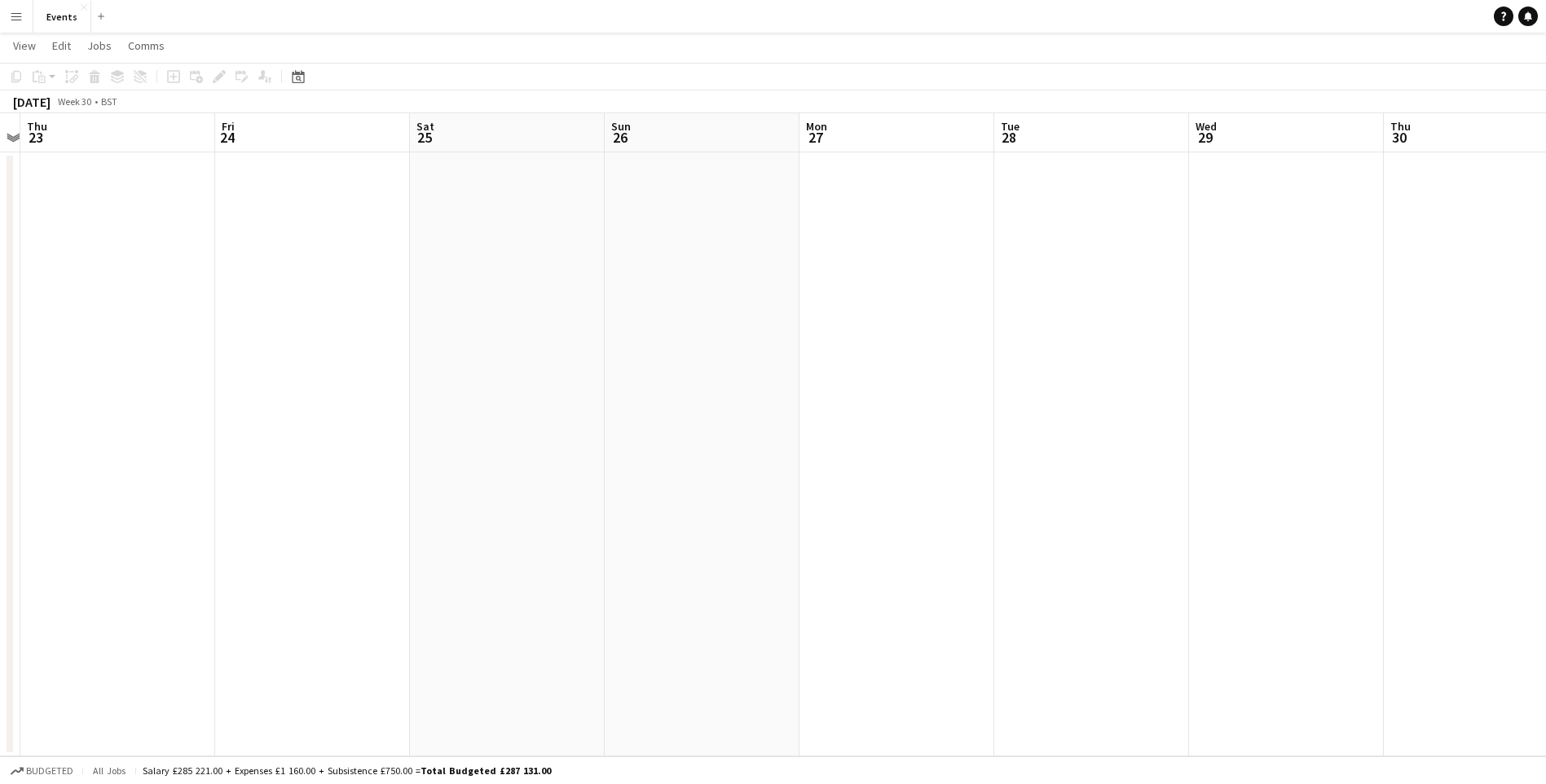
click at [674, 586] on app-calendar-viewport "Mon 20 Tue 21 Wed 22 Thu 23 Fri 24 Sat 25 Sun 26 Mon 27 Tue 28 Wed 29 Thu 30 Fr…" at bounding box center [773, 434] width 1546 height 643
drag, startPoint x: 1033, startPoint y: 631, endPoint x: 1512, endPoint y: 665, distance: 480.2
click at [1546, 686] on html "Menu Boards Boards Boards All jobs Status Workforce Workforce My Workforce Recr…" at bounding box center [773, 376] width 1546 height 816
drag, startPoint x: 887, startPoint y: 591, endPoint x: 783, endPoint y: 594, distance: 104.0
click at [1546, 681] on html "Menu Boards Boards Boards All jobs Status Workforce Workforce My Workforce Recr…" at bounding box center [773, 376] width 1546 height 816
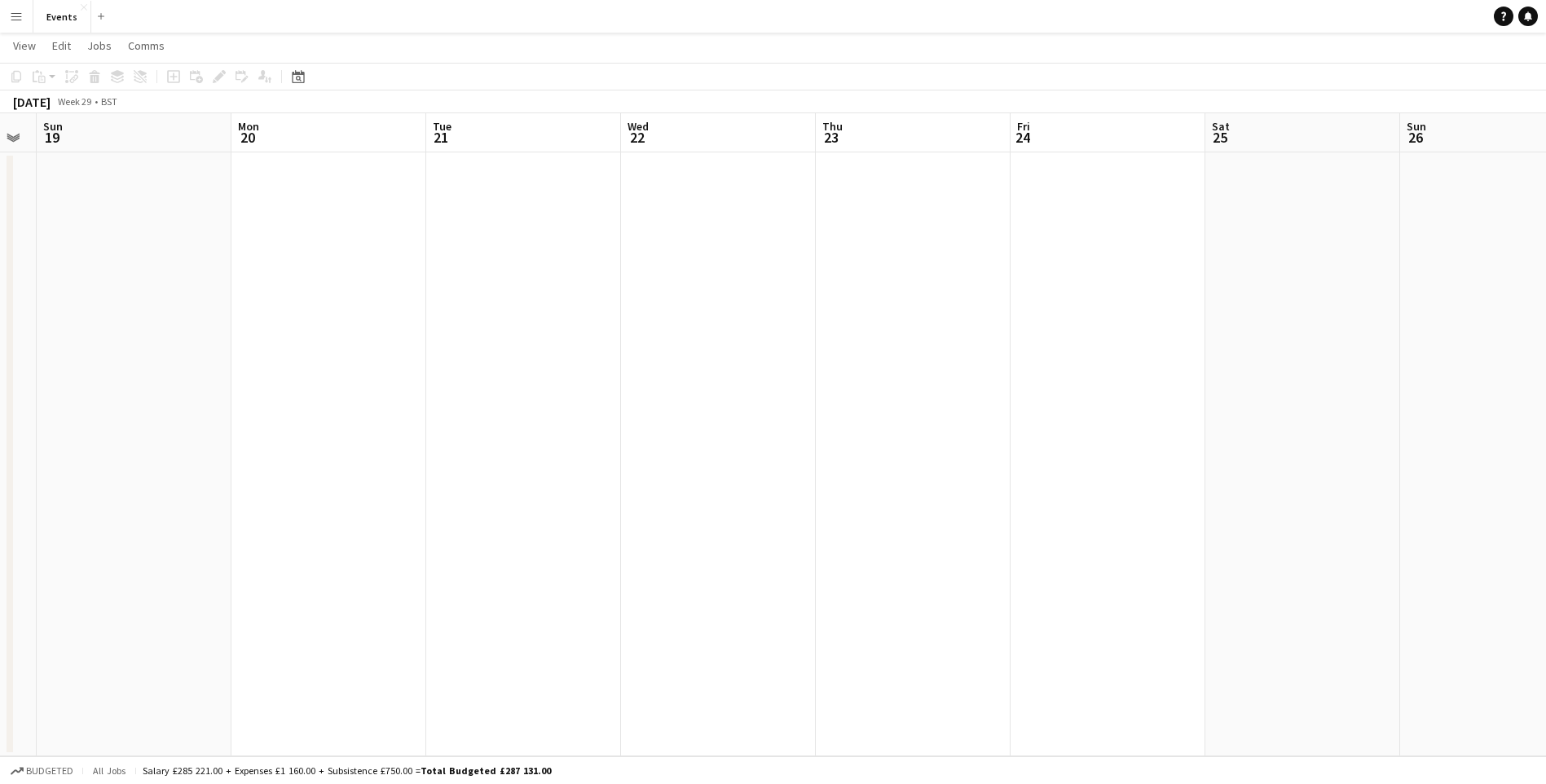
drag, startPoint x: 773, startPoint y: 590, endPoint x: 1388, endPoint y: 619, distance: 615.7
click at [1503, 616] on app-calendar-viewport "Thu 16 Fri 17 Sat 18 Sun 19 Mon 20 Tue 21 Wed 22 Thu 23 Fri 24 Sat 25 Sun 26 Mo…" at bounding box center [773, 434] width 1546 height 643
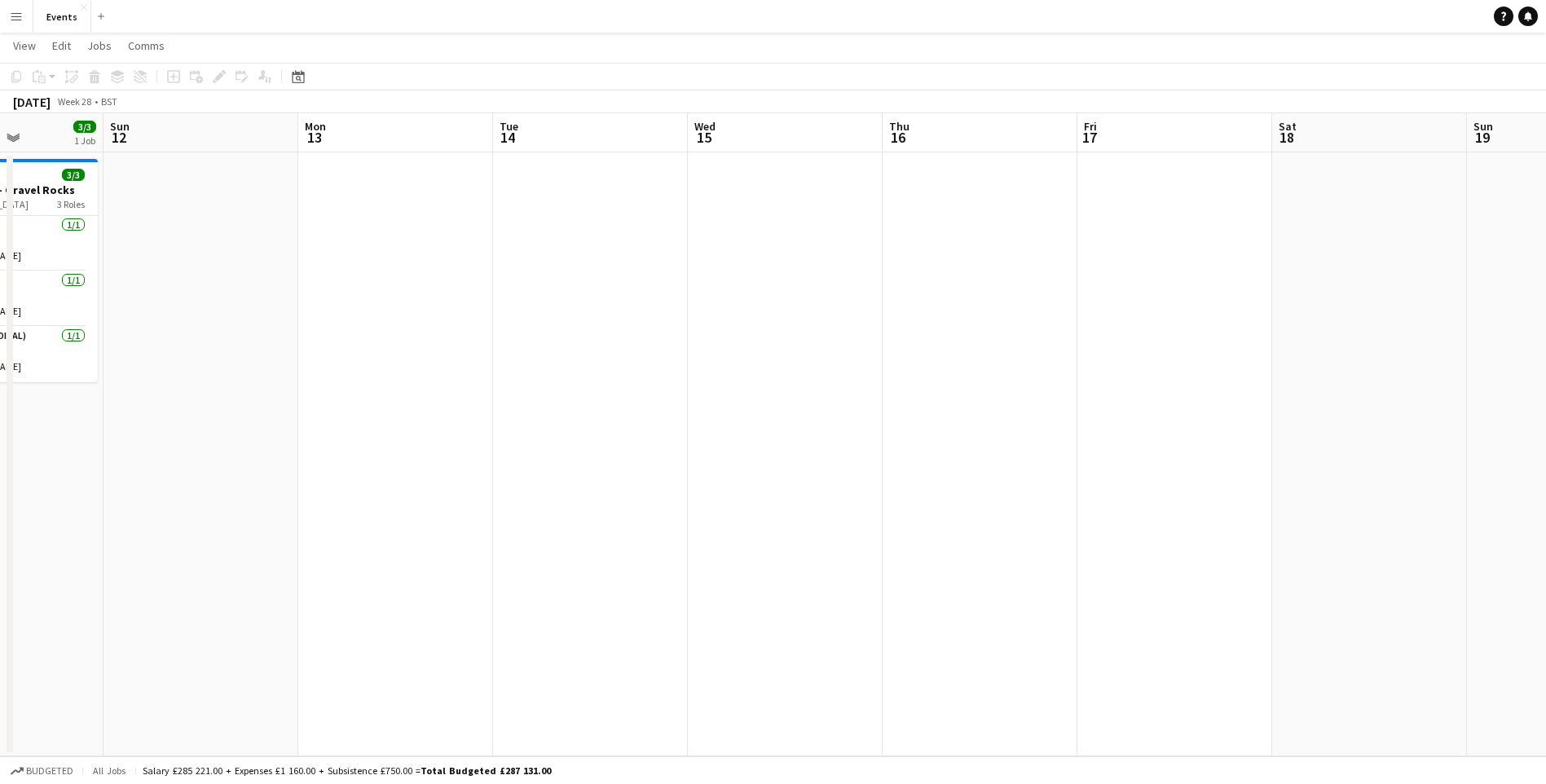
drag, startPoint x: 1188, startPoint y: 563, endPoint x: 1170, endPoint y: 589, distance: 31.6
click at [1471, 604] on app-calendar-viewport "Thu 9 Fri 10 2/2 1 Job Sat 11 3/3 1 Job Sun 12 Mon 13 Tue 14 Wed 15 Thu 16 Fri …" at bounding box center [773, 434] width 1546 height 643
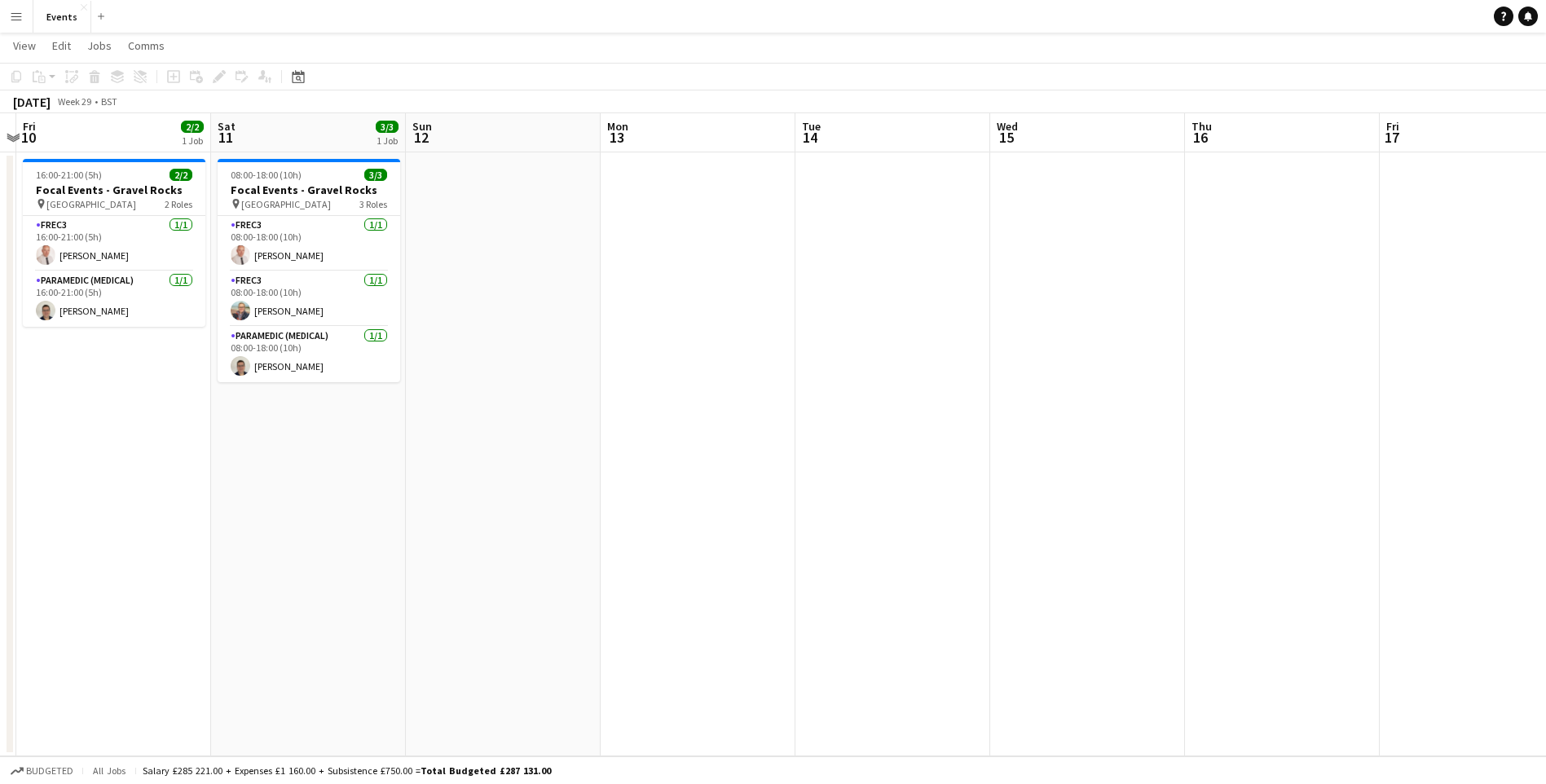
drag, startPoint x: 739, startPoint y: 532, endPoint x: 1318, endPoint y: 600, distance: 583.0
click at [1318, 600] on app-calendar-viewport "Wed 8 Thu 9 Fri 10 2/2 1 Job Sat 11 3/3 1 Job Sun 12 Mon 13 Tue 14 Wed 15 Thu 1…" at bounding box center [773, 434] width 1546 height 643
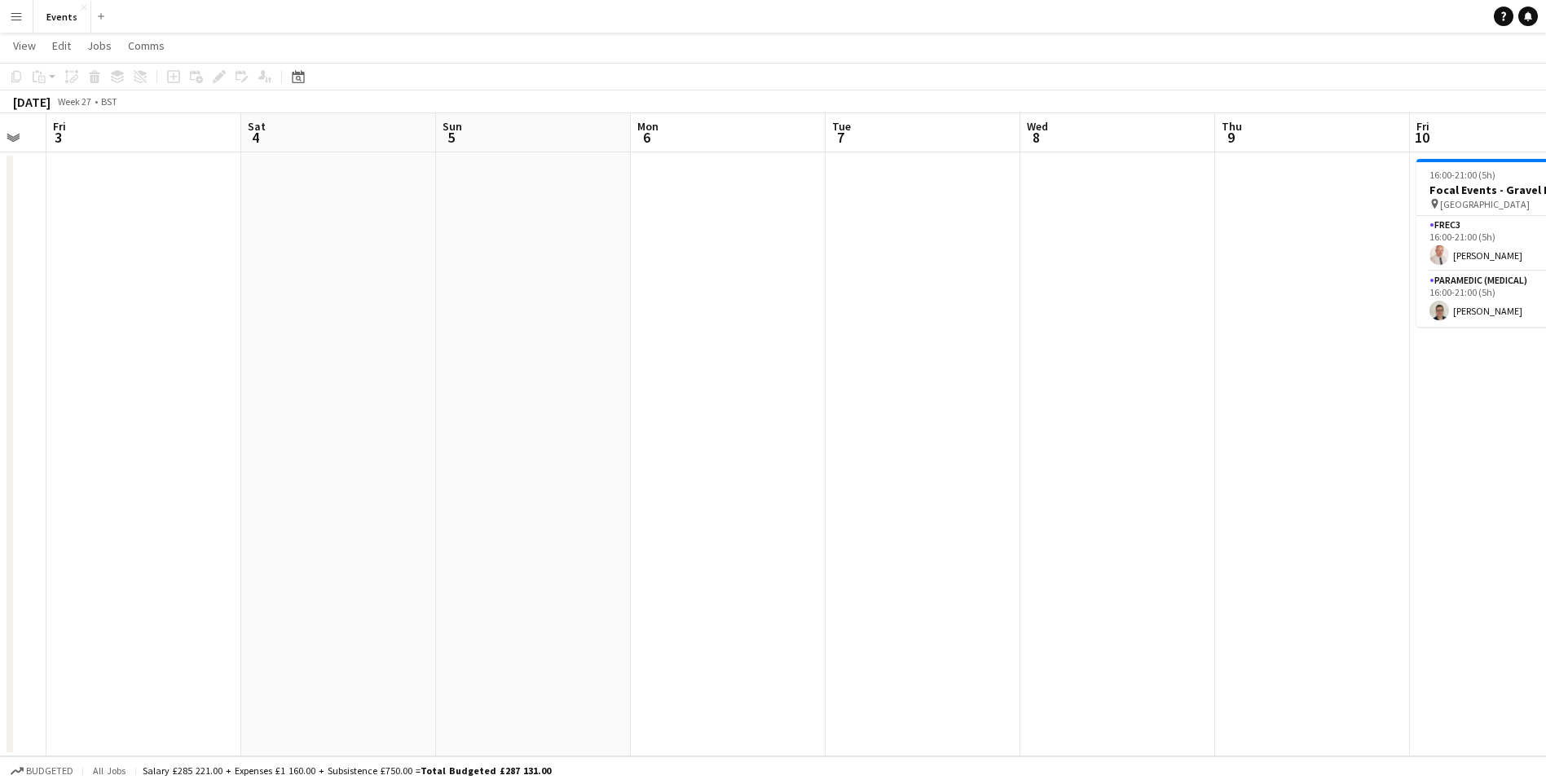
drag, startPoint x: 627, startPoint y: 536, endPoint x: 1195, endPoint y: 576, distance: 569.4
click at [1215, 573] on app-calendar-viewport "Wed 1 Thu 2 Fri 3 Sat 4 Sun 5 Mon 6 Tue 7 Wed 8 Thu 9 Fri 10 2/2 1 Job Sat 11 3…" at bounding box center [773, 434] width 1546 height 643
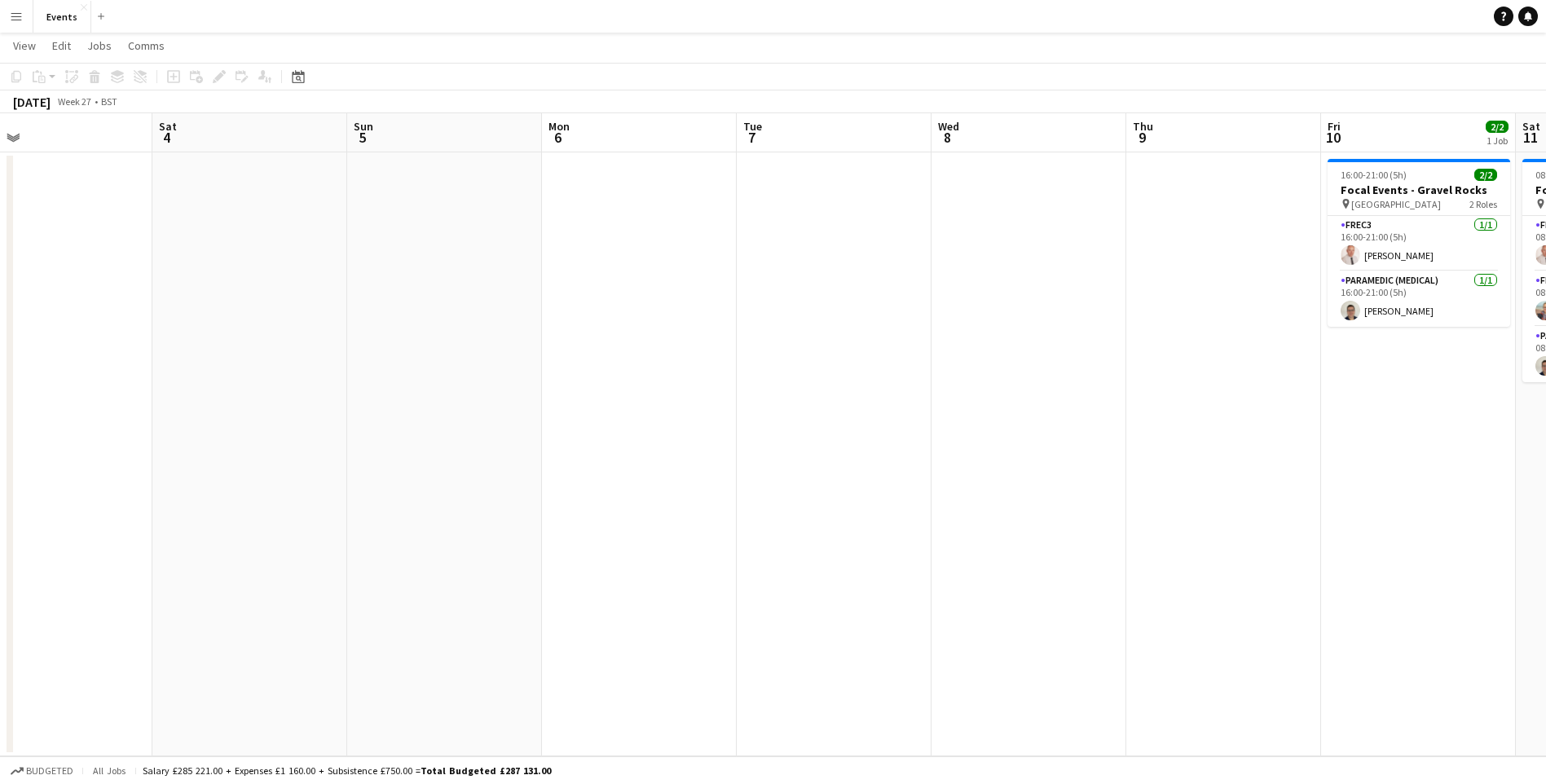
drag, startPoint x: 477, startPoint y: 527, endPoint x: 390, endPoint y: 553, distance: 90.8
click at [1080, 561] on app-calendar-viewport "Wed 1 Thu 2 Fri 3 Sat 4 Sun 5 Mon 6 Tue 7 Wed 8 Thu 9 Fri 10 2/2 1 Job Sat 11 3…" at bounding box center [773, 434] width 1546 height 643
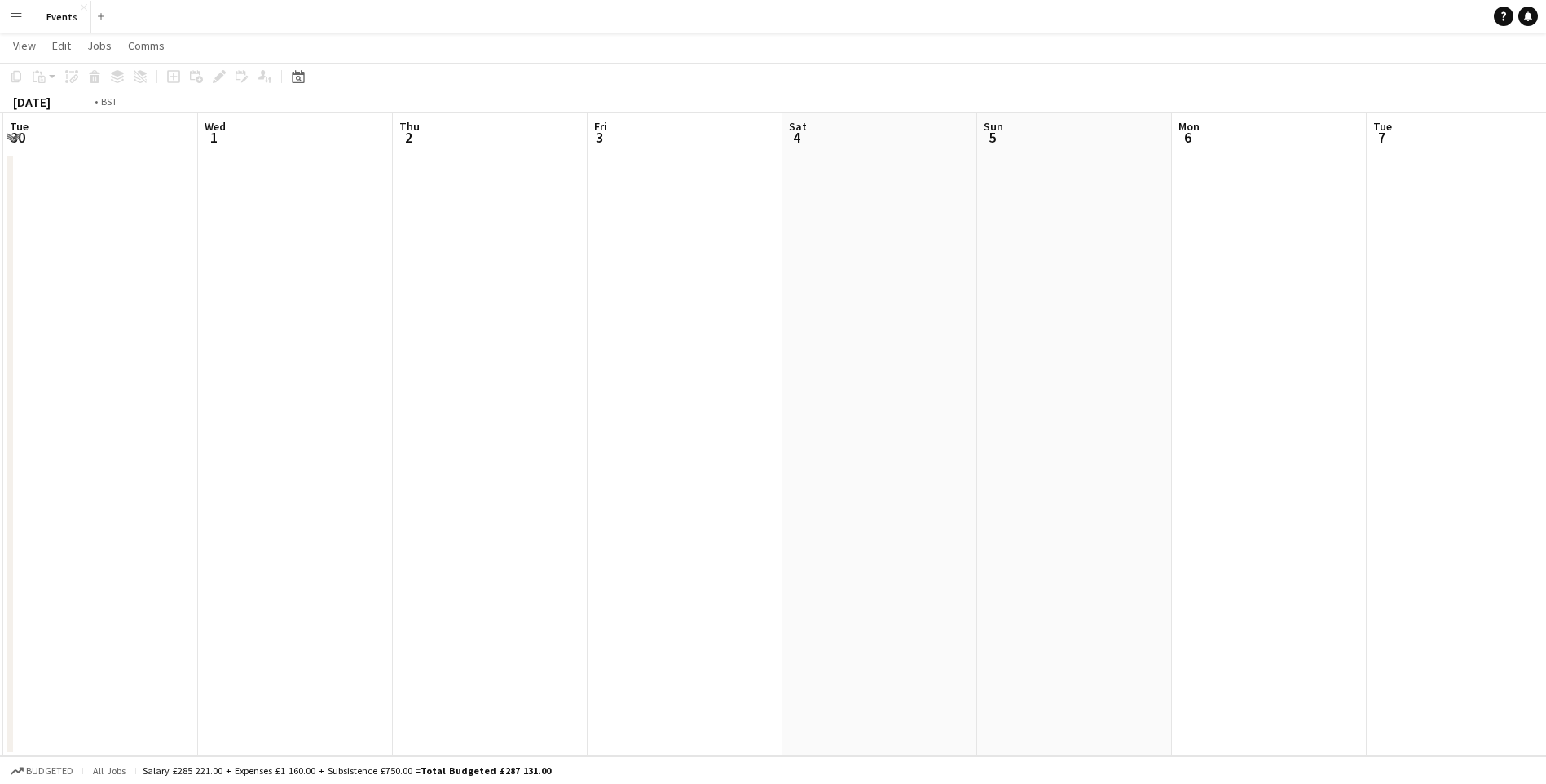
drag, startPoint x: 1136, startPoint y: 560, endPoint x: 1105, endPoint y: 569, distance: 32.3
click at [1131, 566] on app-calendar-viewport "Sun 28 Mon 29 Tue 30 Wed 1 Thu 2 Fri 3 Sat 4 Sun 5 Mon 6 Tue 7 Wed 8 Thu 9 Fri …" at bounding box center [773, 434] width 1546 height 643
drag, startPoint x: 817, startPoint y: 519, endPoint x: 568, endPoint y: 524, distance: 249.1
click at [1050, 556] on app-calendar-viewport "Tue 23 Wed 24 Thu 25 Fri 26 Sat 27 Sun 28 Mon 29 Tue 30 Wed 1 Thu 2 Fri 3 Sat 4…" at bounding box center [773, 434] width 1546 height 643
drag, startPoint x: 801, startPoint y: 500, endPoint x: 1019, endPoint y: 546, distance: 222.8
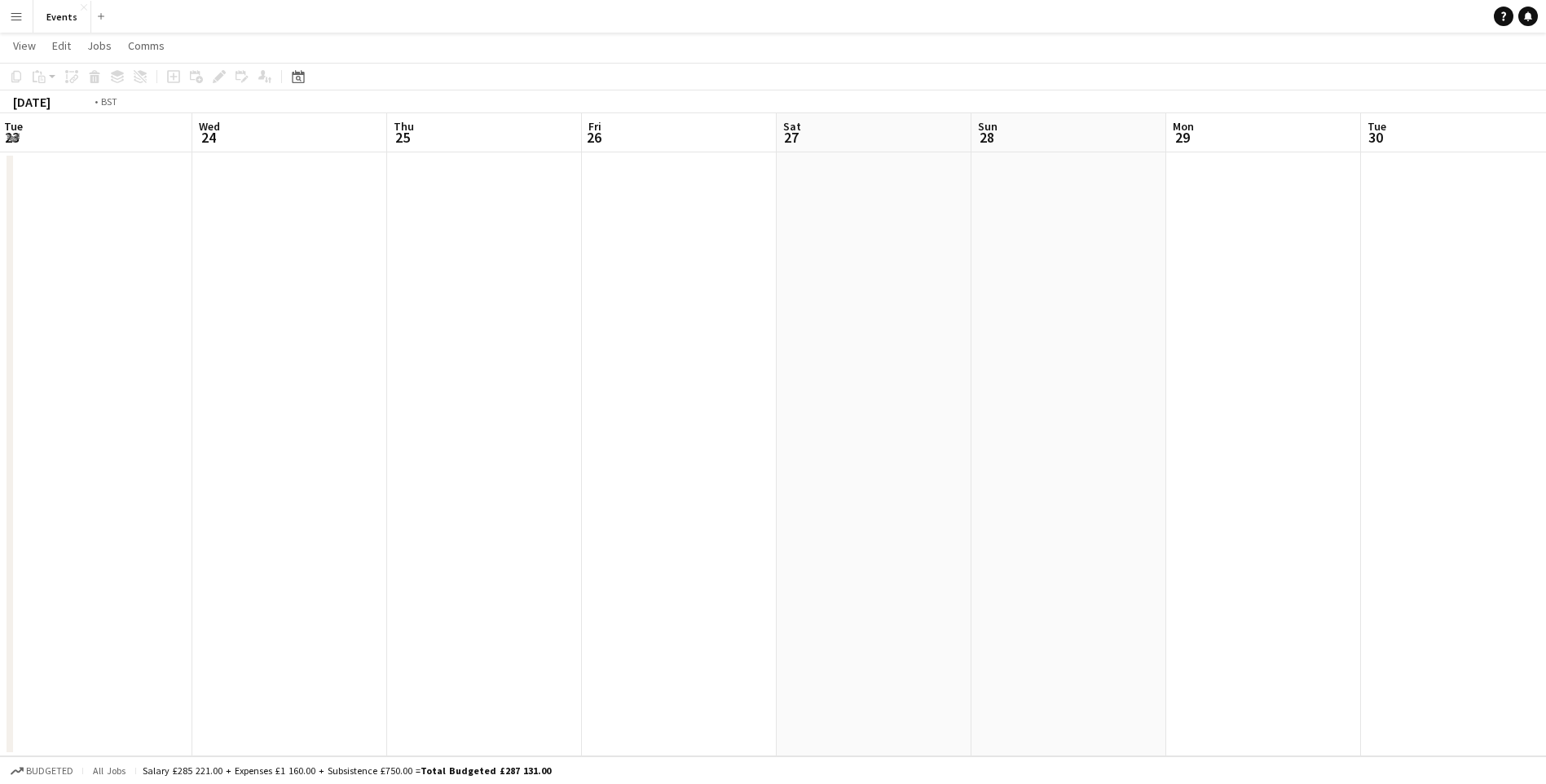
click at [1051, 545] on app-calendar-viewport "Sun 21 Mon 22 Tue 23 Wed 24 Thu 25 Fri 26 Sat 27 Sun 28 Mon 29 Tue 30 Wed 1 Thu…" at bounding box center [773, 434] width 1546 height 643
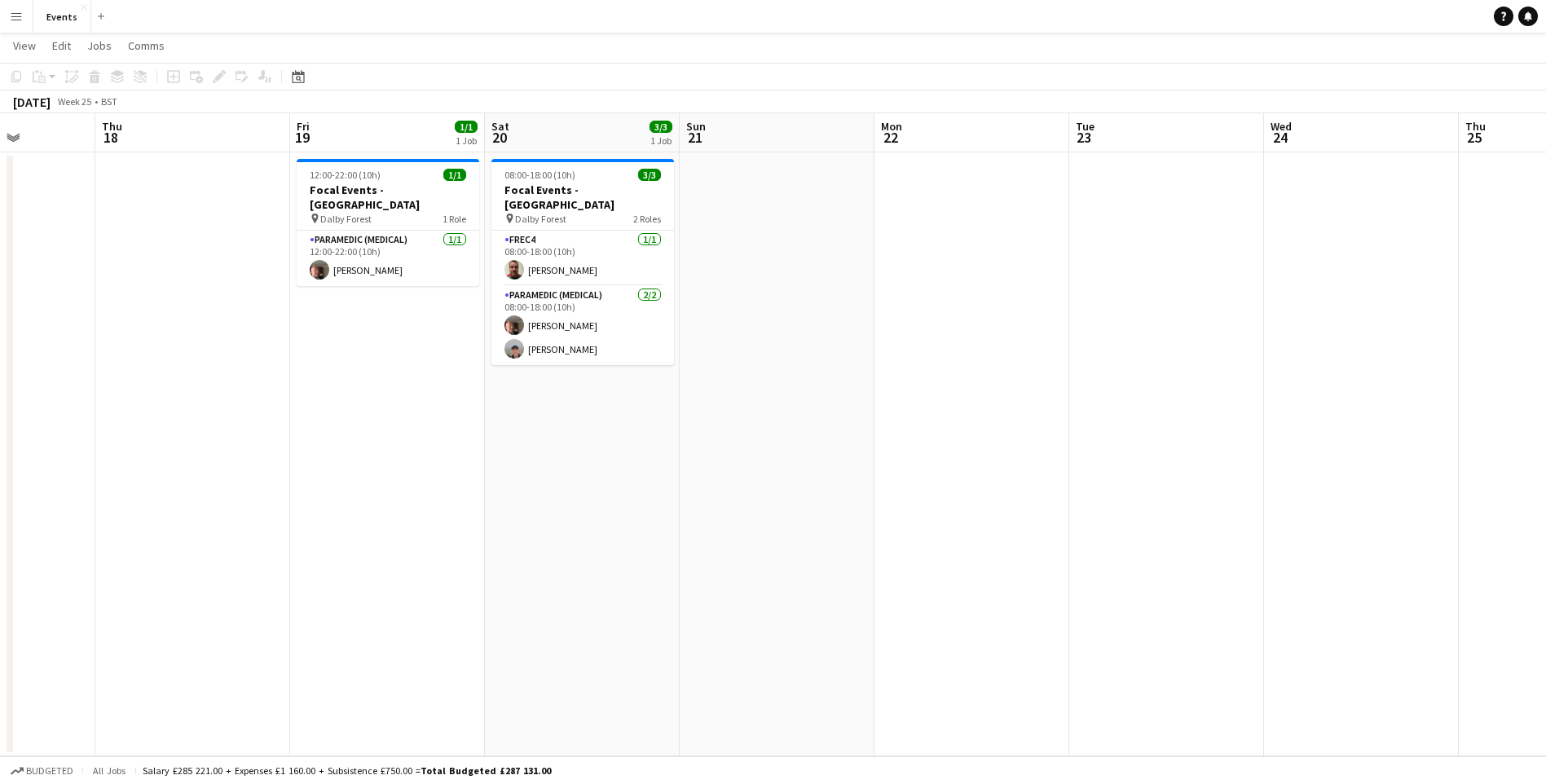
drag, startPoint x: 421, startPoint y: 470, endPoint x: 739, endPoint y: 485, distance: 318.4
click at [1215, 556] on app-calendar-viewport "Mon 15 Tue 16 Wed 17 Thu 18 Fri 19 1/1 1 Job Sat 20 3/3 1 Job Sun 21 Mon 22 Tue…" at bounding box center [773, 434] width 1546 height 643
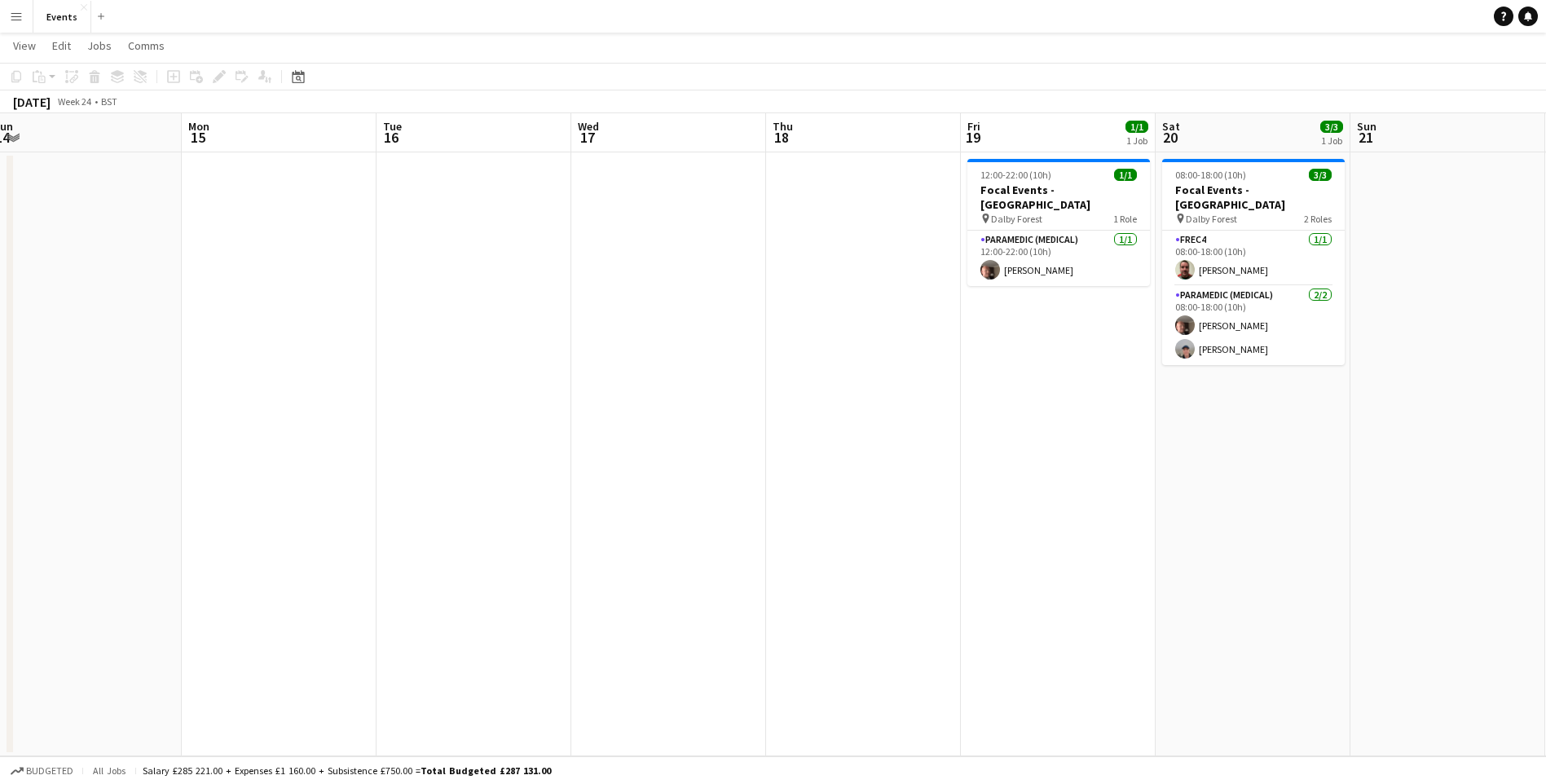
drag, startPoint x: 752, startPoint y: 469, endPoint x: 988, endPoint y: 502, distance: 238.3
click at [988, 502] on app-calendar-viewport "Fri 12 Sat 13 Sun 14 Mon 15 Tue 16 Wed 17 Thu 18 Fri 19 1/1 1 Job Sat 20 3/3 1 …" at bounding box center [773, 434] width 1546 height 643
